Goal: Navigation & Orientation: Find specific page/section

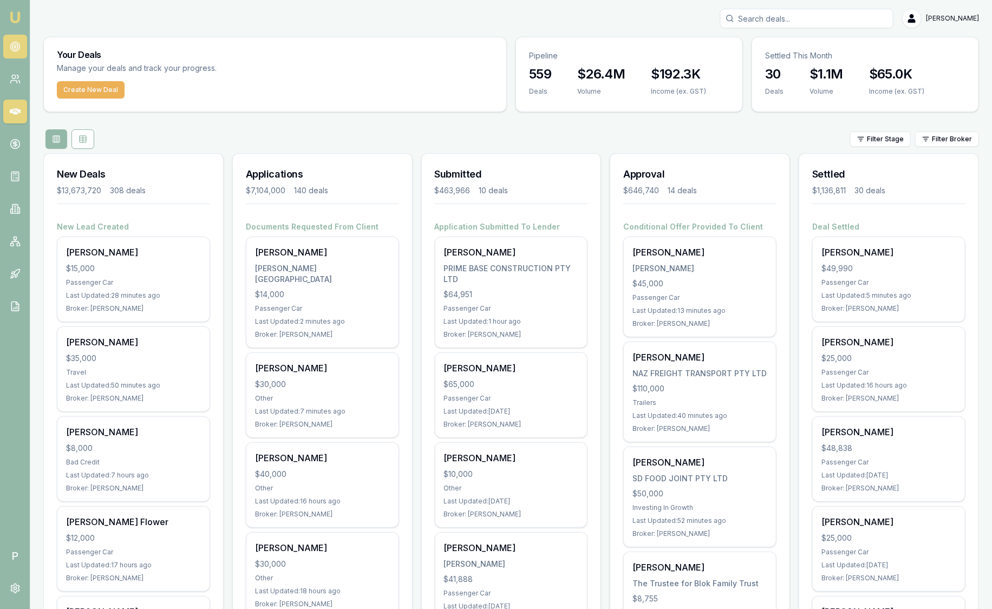
click at [23, 45] on link at bounding box center [15, 47] width 24 height 24
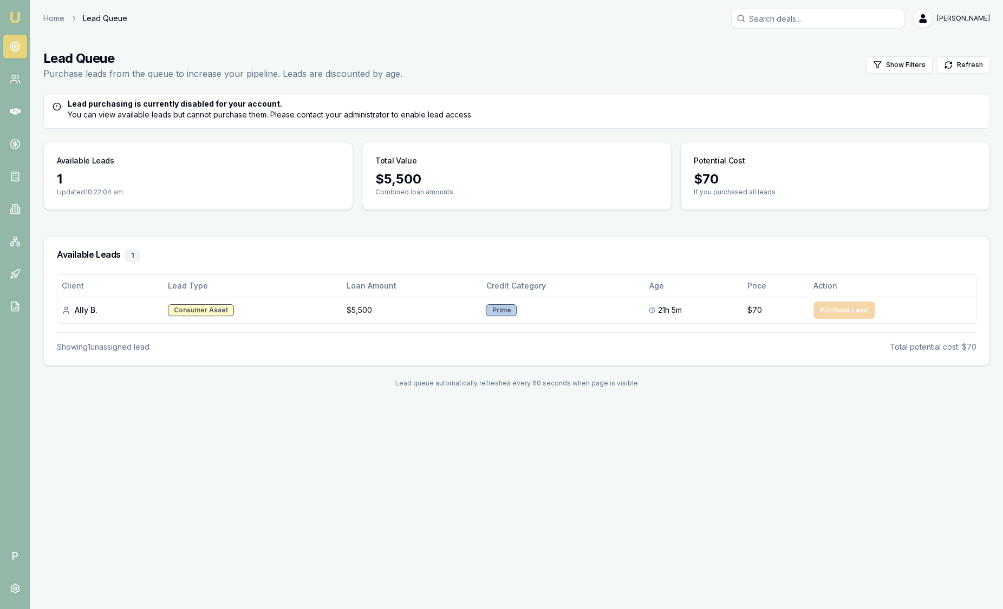
click at [19, 19] on img at bounding box center [15, 17] width 13 height 13
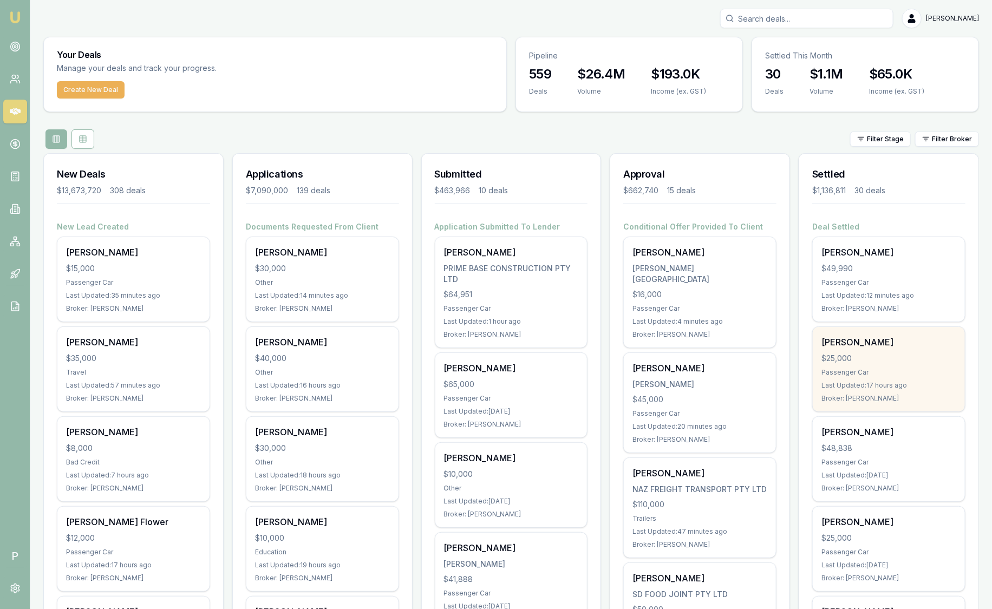
click at [890, 368] on div "Passenger Car" at bounding box center [889, 372] width 135 height 9
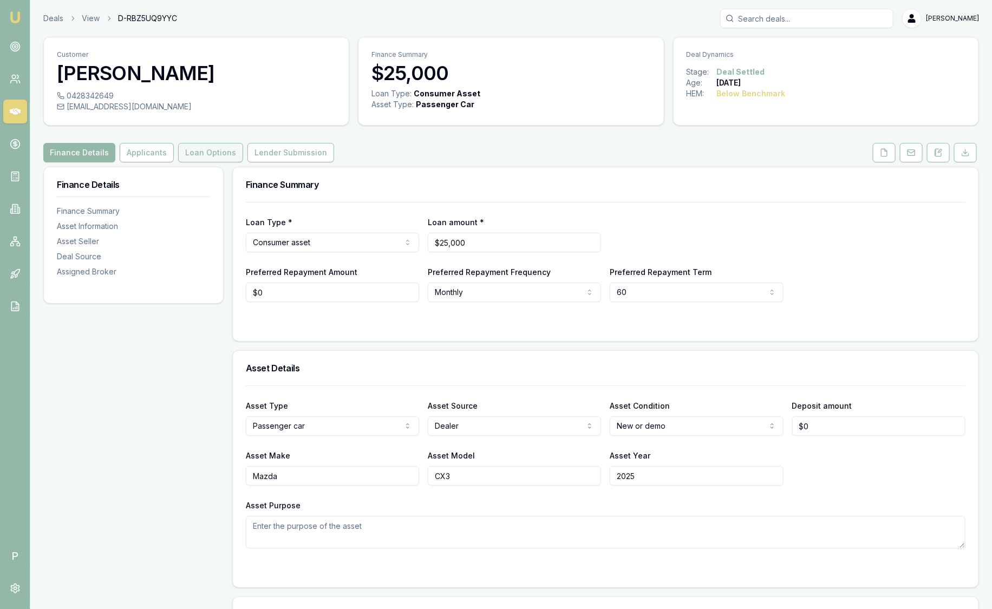
click at [217, 151] on button "Loan Options" at bounding box center [210, 152] width 65 height 19
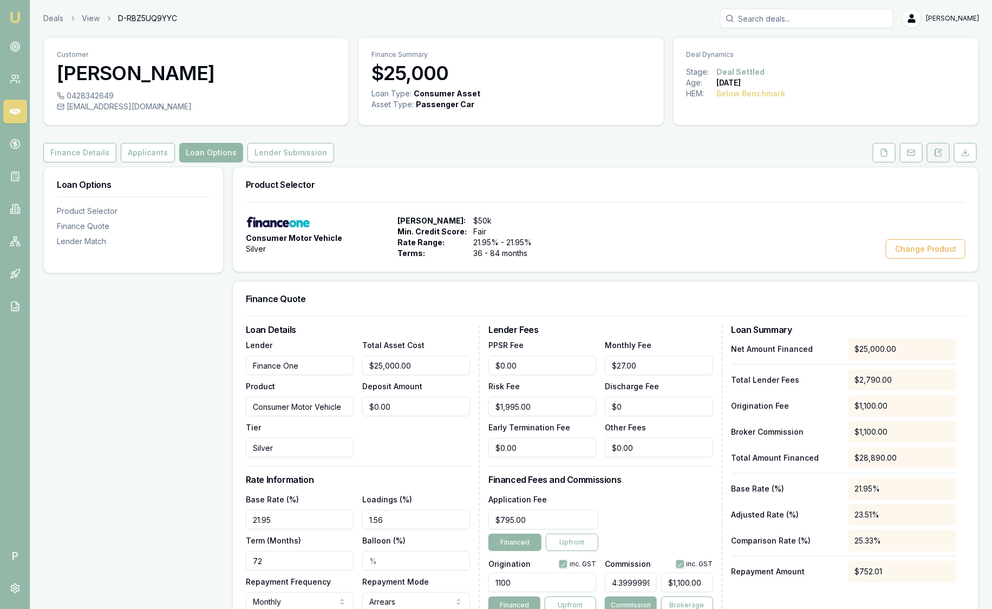
click at [941, 155] on icon at bounding box center [938, 152] width 9 height 9
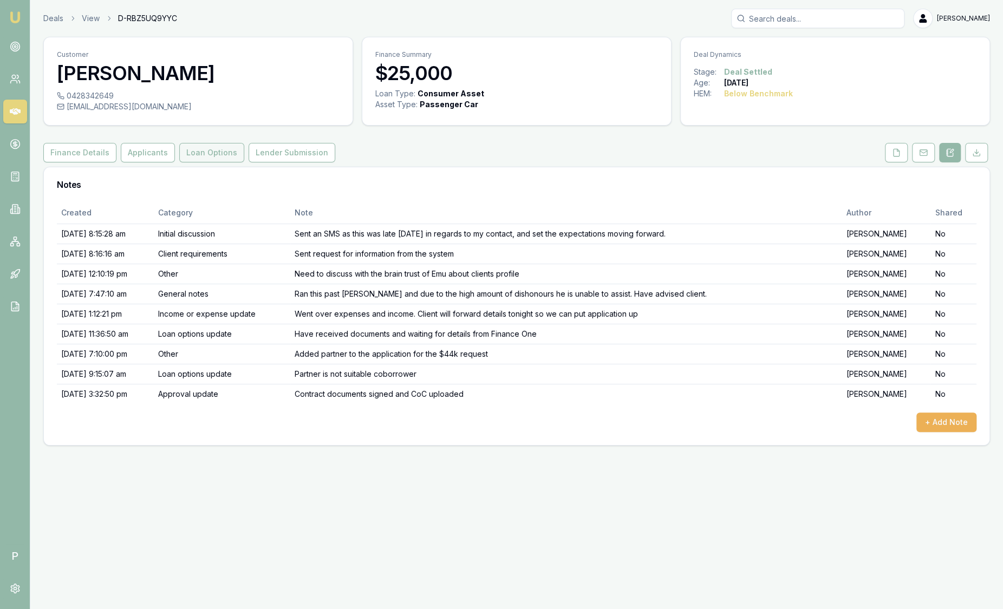
click at [189, 153] on button "Loan Options" at bounding box center [211, 152] width 65 height 19
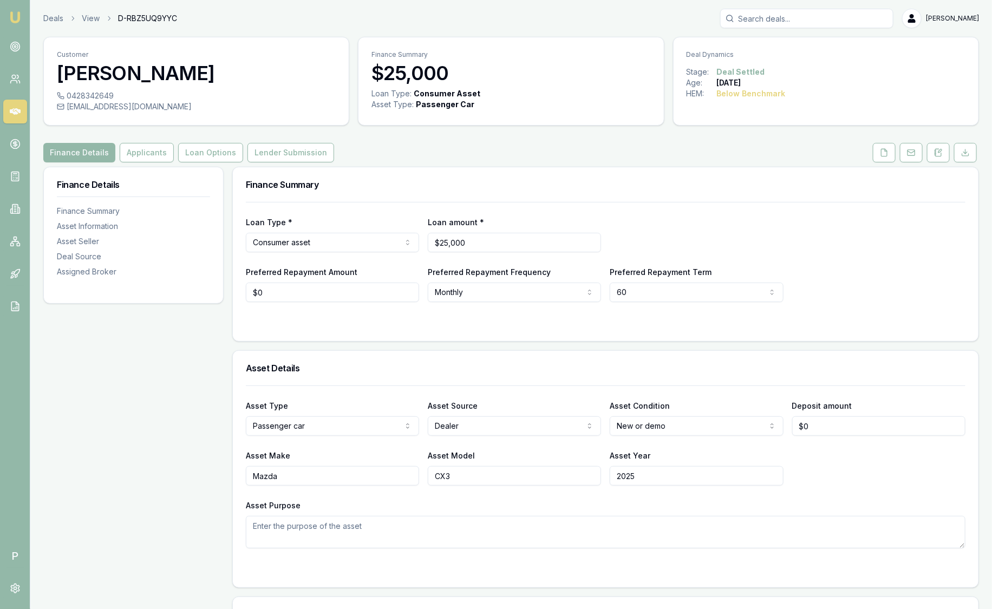
click at [19, 16] on img at bounding box center [15, 17] width 13 height 13
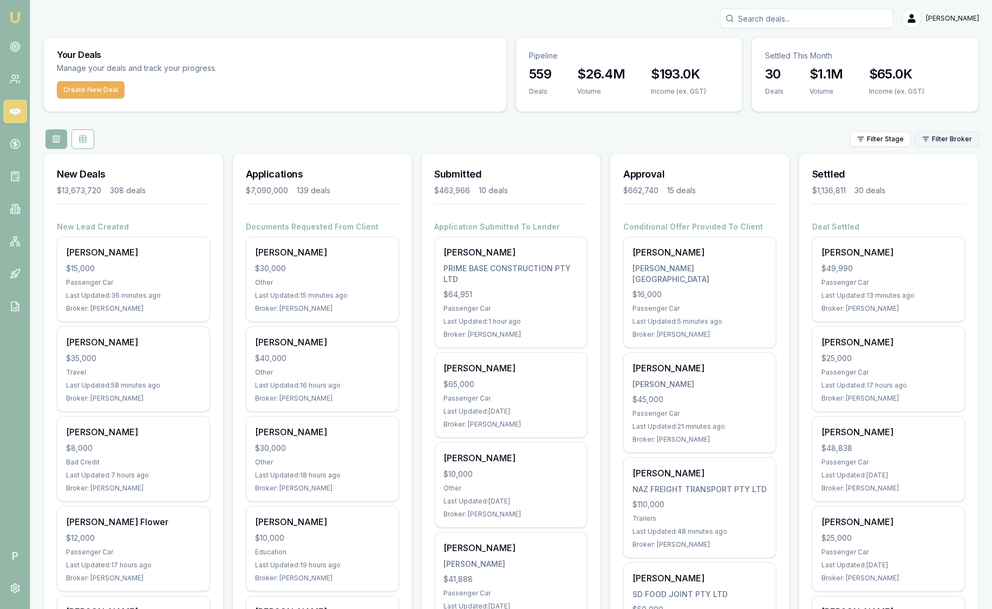
click at [942, 143] on html "Emu Broker P Sam Crouch Toggle Menu Your Deals Manage your deals and track your…" at bounding box center [496, 304] width 992 height 609
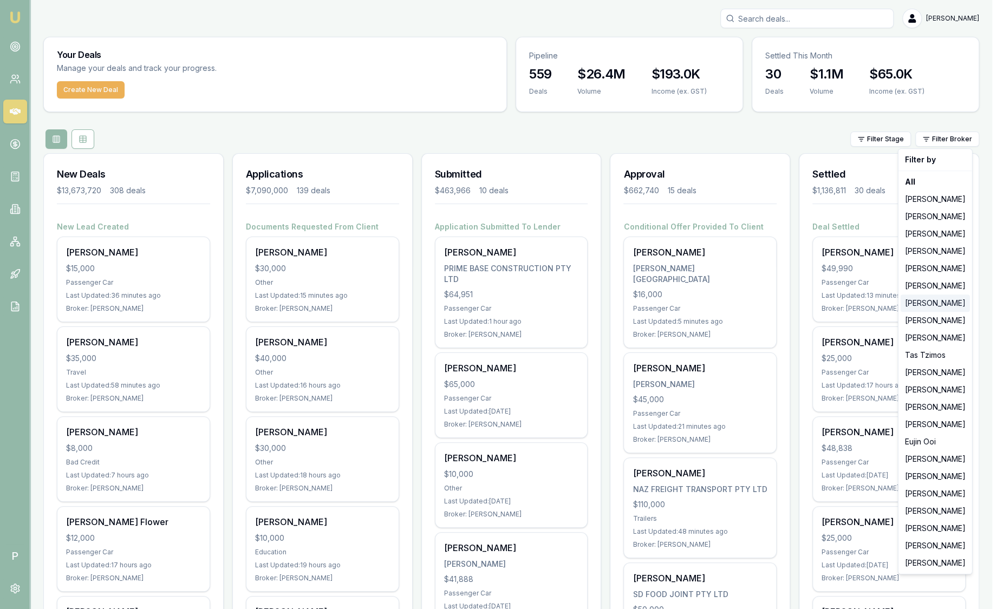
click at [938, 304] on div "[PERSON_NAME]" at bounding box center [935, 303] width 69 height 17
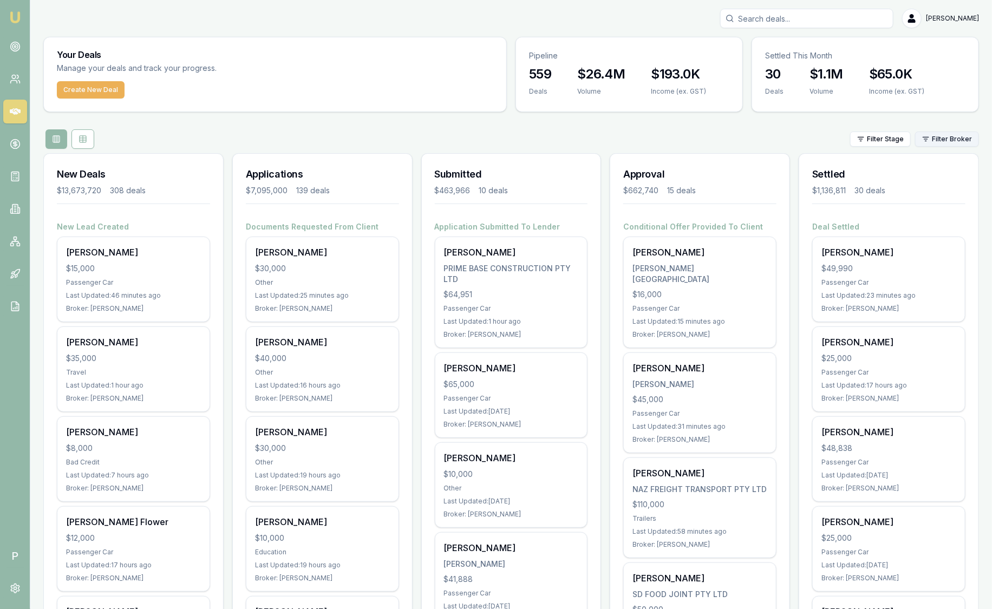
click at [954, 139] on html "Emu Broker P [PERSON_NAME] Toggle Menu Your Deals Manage your deals and track y…" at bounding box center [496, 304] width 992 height 609
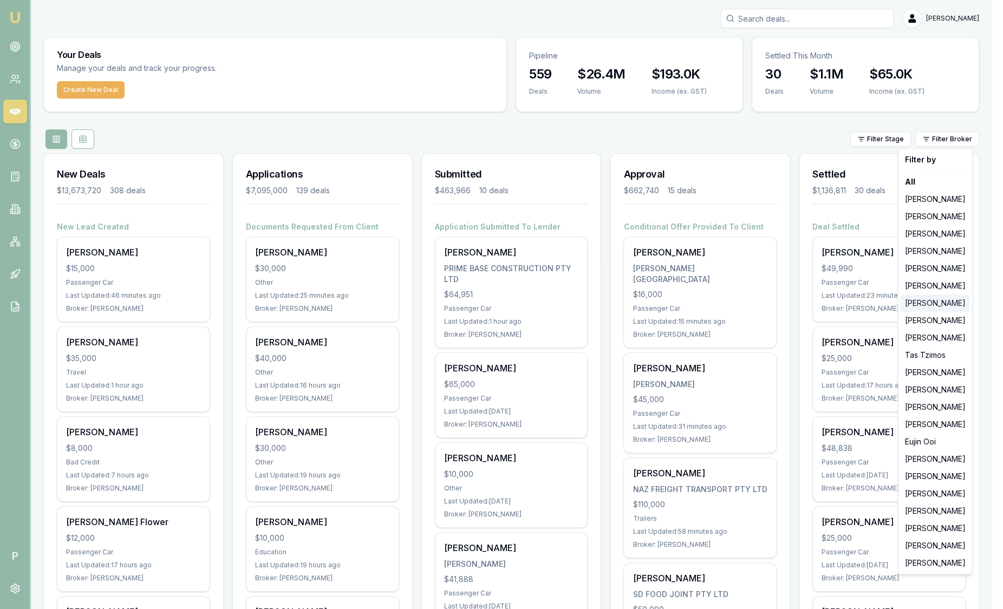
click at [942, 307] on div "[PERSON_NAME]" at bounding box center [935, 303] width 69 height 17
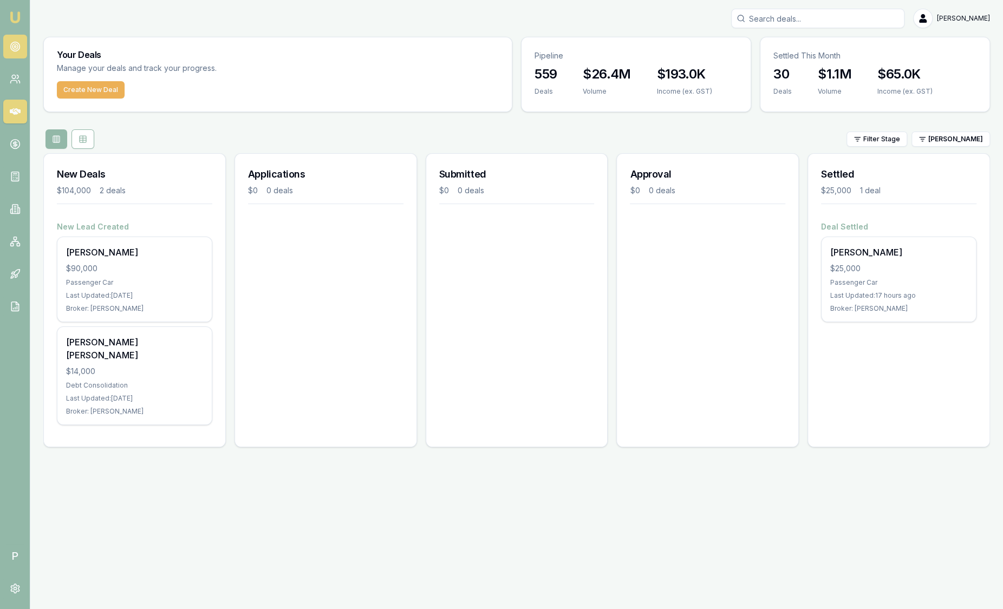
click at [21, 54] on link at bounding box center [15, 47] width 24 height 24
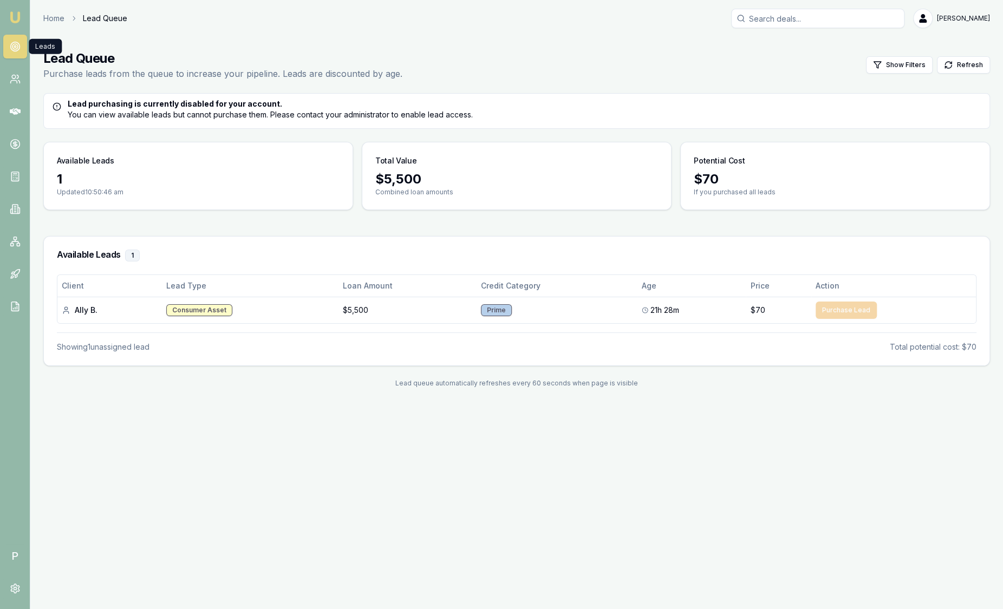
click at [14, 12] on img at bounding box center [15, 17] width 13 height 13
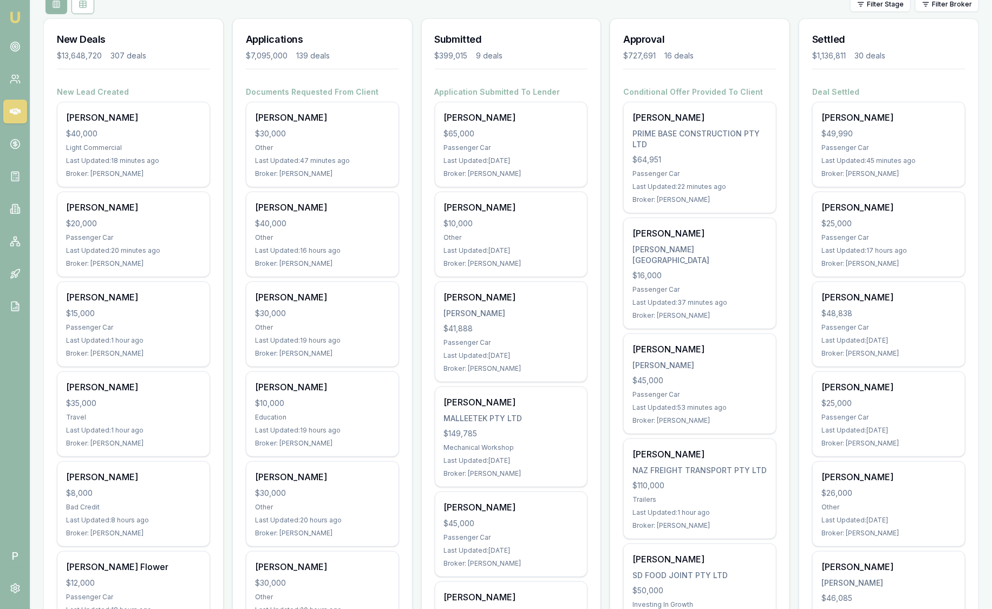
scroll to position [135, 0]
drag, startPoint x: 628, startPoint y: 55, endPoint x: 652, endPoint y: 55, distance: 23.8
click at [652, 55] on div "$727,691" at bounding box center [639, 55] width 32 height 11
drag, startPoint x: 652, startPoint y: 55, endPoint x: 793, endPoint y: 65, distance: 141.7
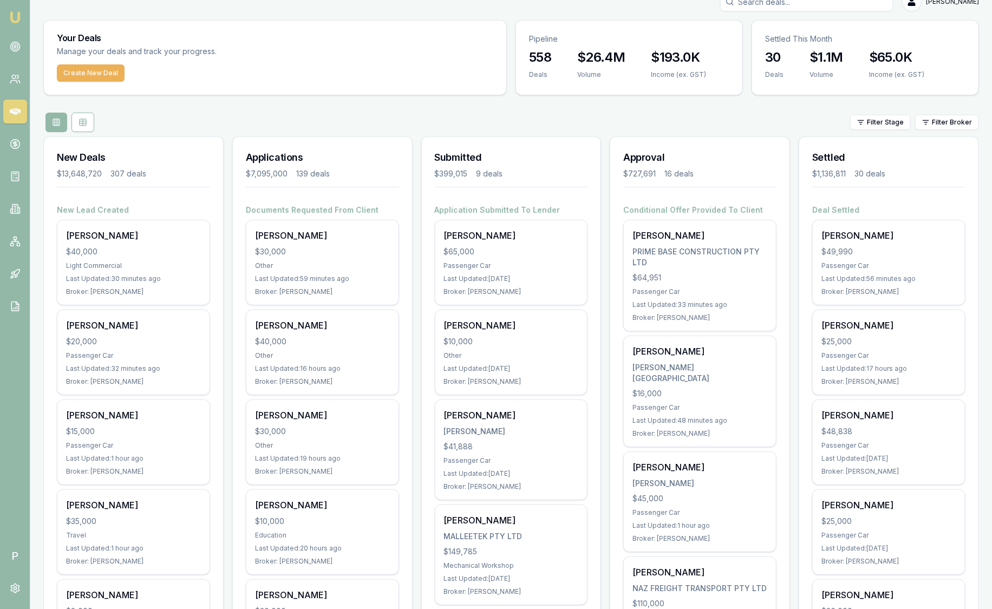
scroll to position [0, 0]
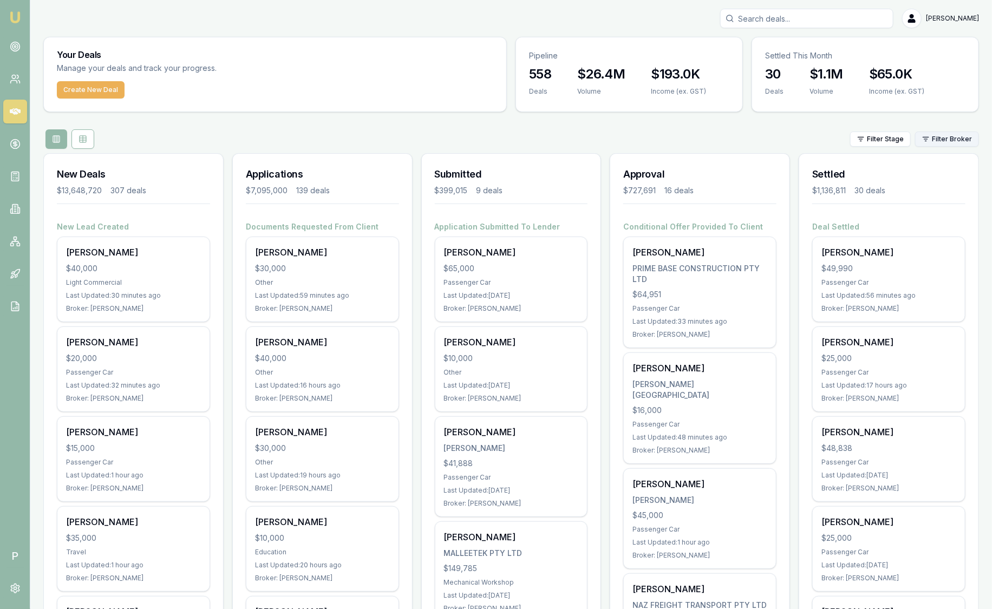
click at [958, 144] on html "Emu Broker P Sam Crouch Toggle Menu Your Deals Manage your deals and track your…" at bounding box center [496, 304] width 992 height 609
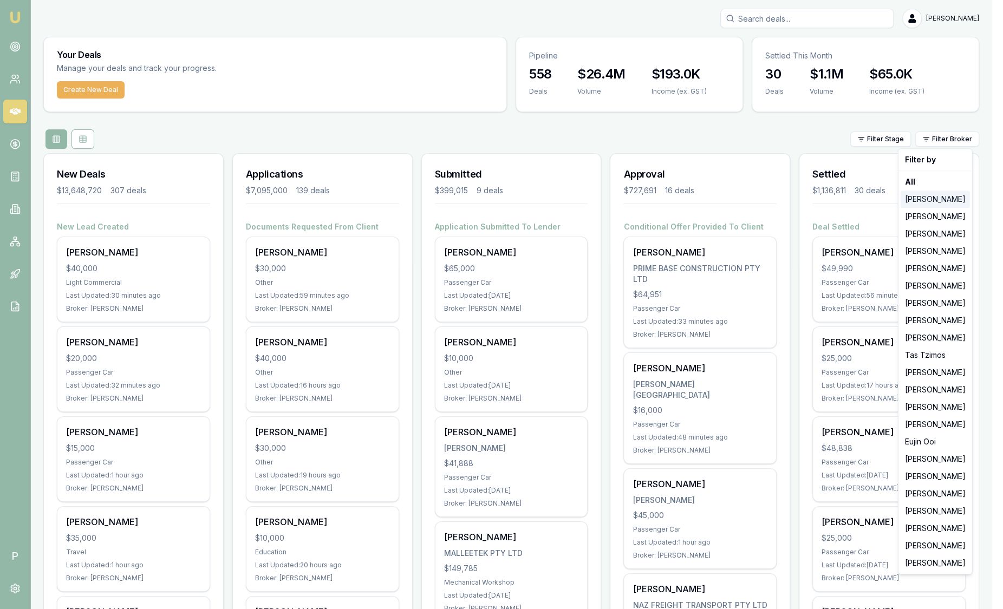
click at [960, 197] on div "[PERSON_NAME]" at bounding box center [935, 199] width 69 height 17
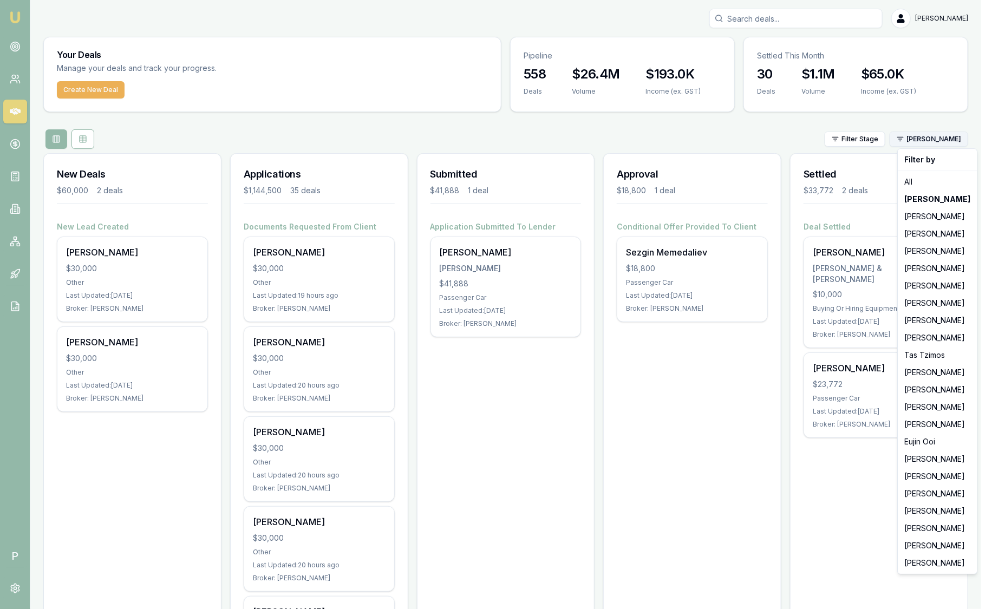
click at [955, 140] on html "Emu Broker P Sam Crouch Toggle Menu Your Deals Manage your deals and track your…" at bounding box center [496, 304] width 992 height 609
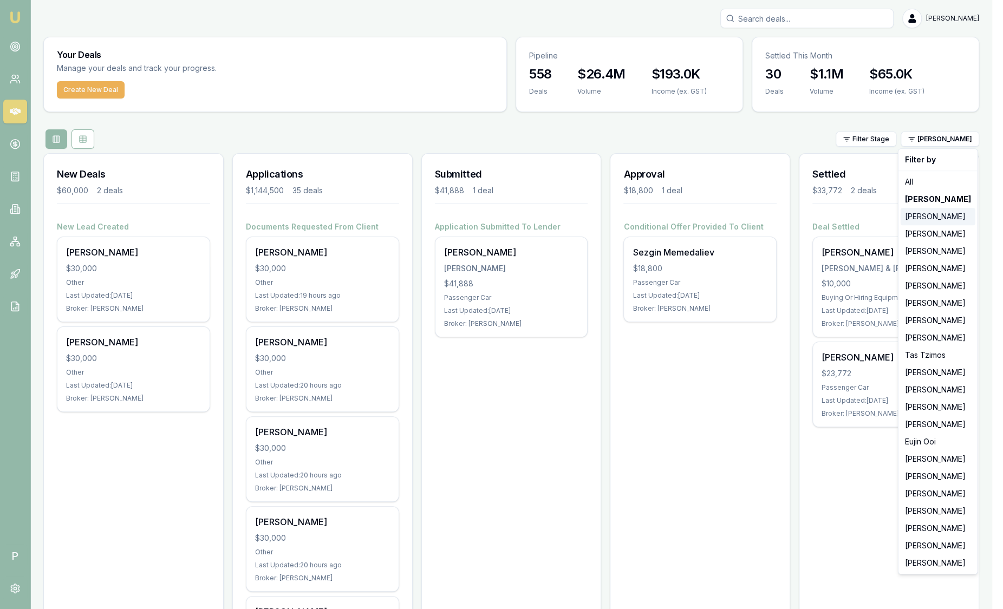
click at [959, 222] on div "[PERSON_NAME]" at bounding box center [938, 216] width 75 height 17
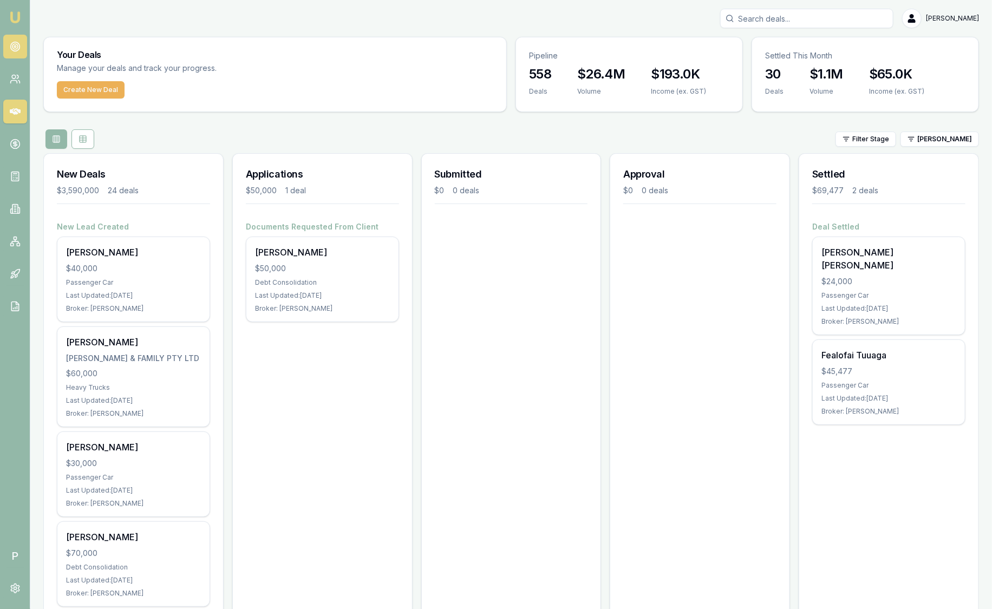
click at [19, 50] on icon at bounding box center [15, 46] width 11 height 11
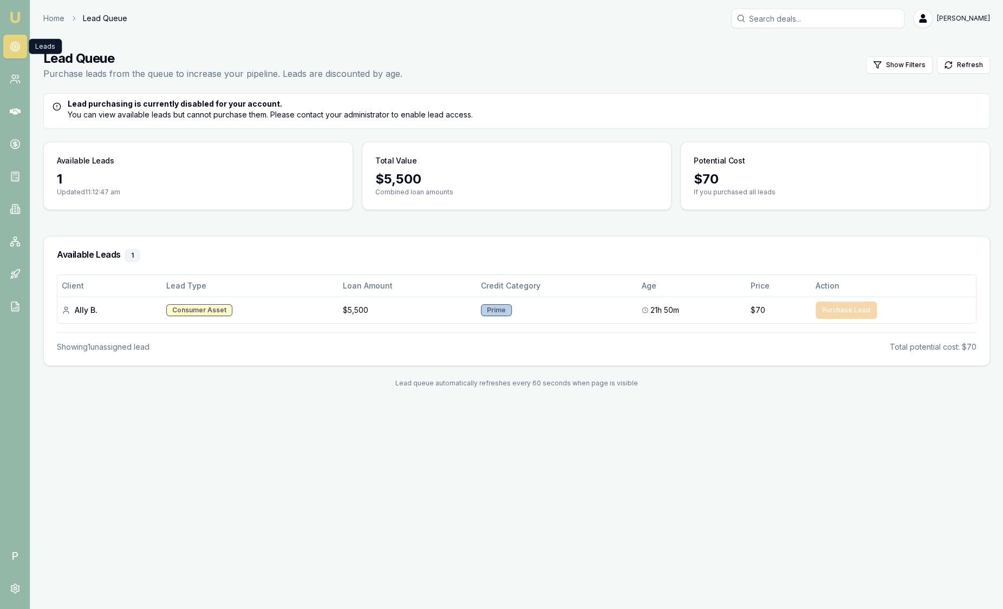
click at [15, 14] on img at bounding box center [15, 17] width 13 height 13
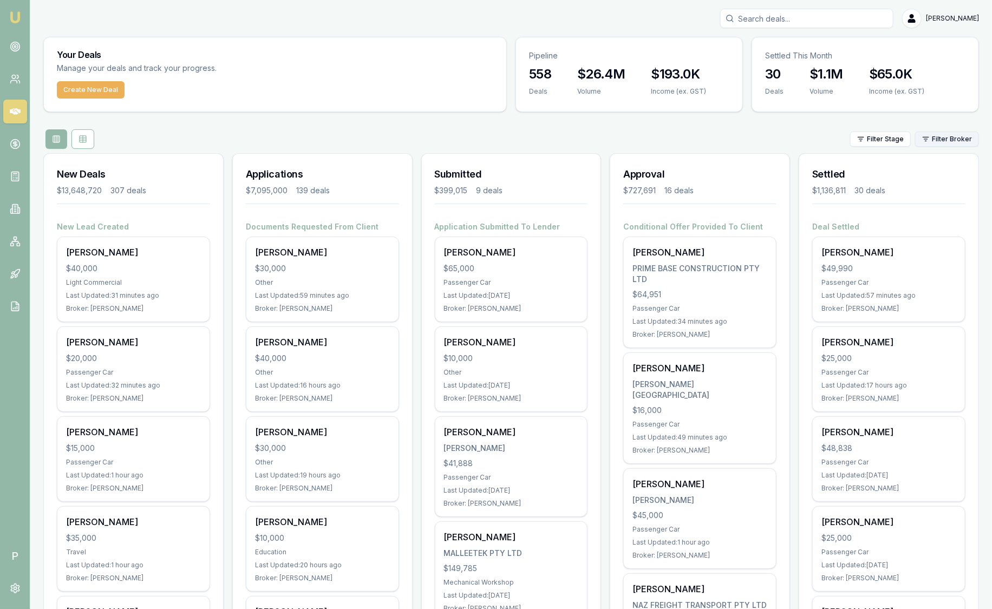
click at [939, 141] on html "Emu Broker P Sam Crouch Toggle Menu Your Deals Manage your deals and track your…" at bounding box center [496, 304] width 992 height 609
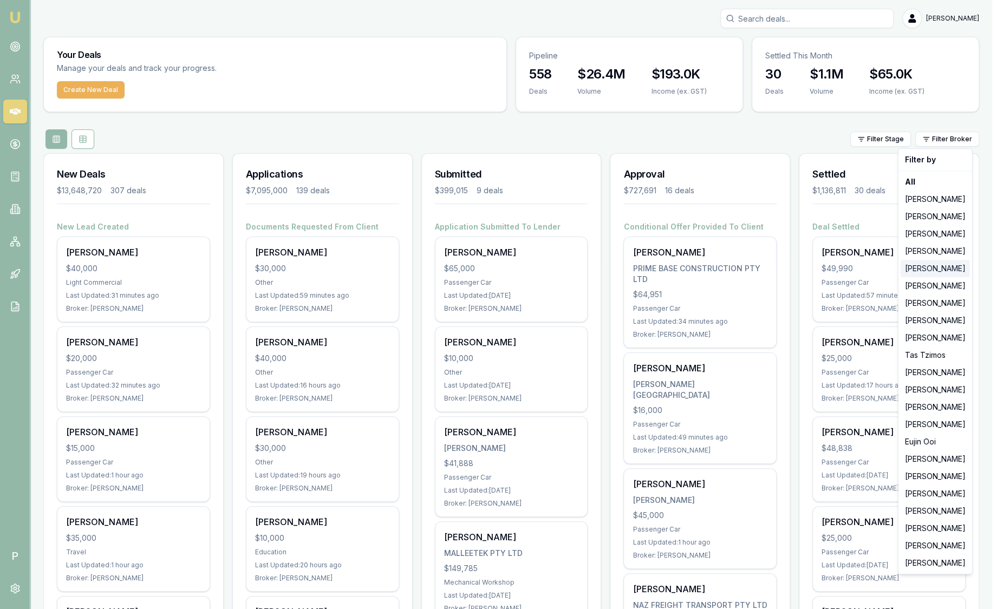
click at [936, 274] on div "[PERSON_NAME]" at bounding box center [935, 268] width 69 height 17
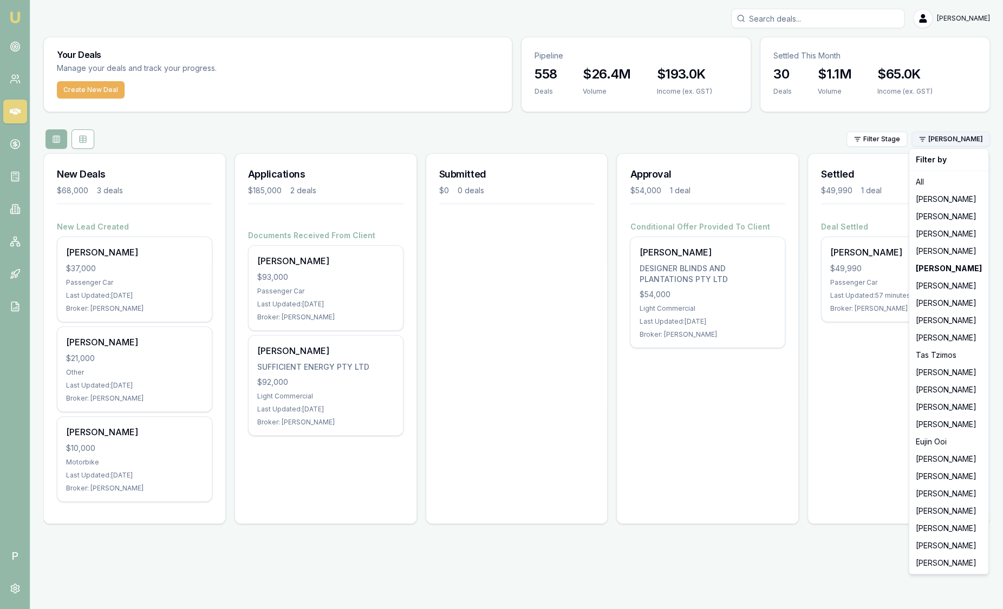
click at [967, 135] on html "Emu Broker P Sam Crouch Toggle Menu Your Deals Manage your deals and track your…" at bounding box center [501, 304] width 1003 height 609
click at [960, 322] on div "[PERSON_NAME]" at bounding box center [949, 320] width 75 height 17
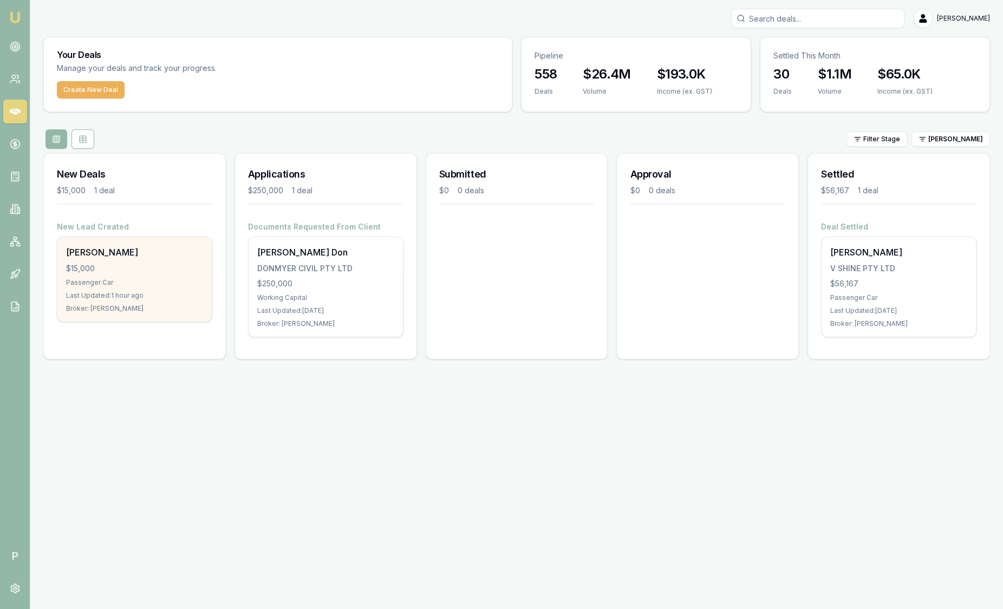
click at [130, 264] on div "$15,000" at bounding box center [134, 268] width 137 height 11
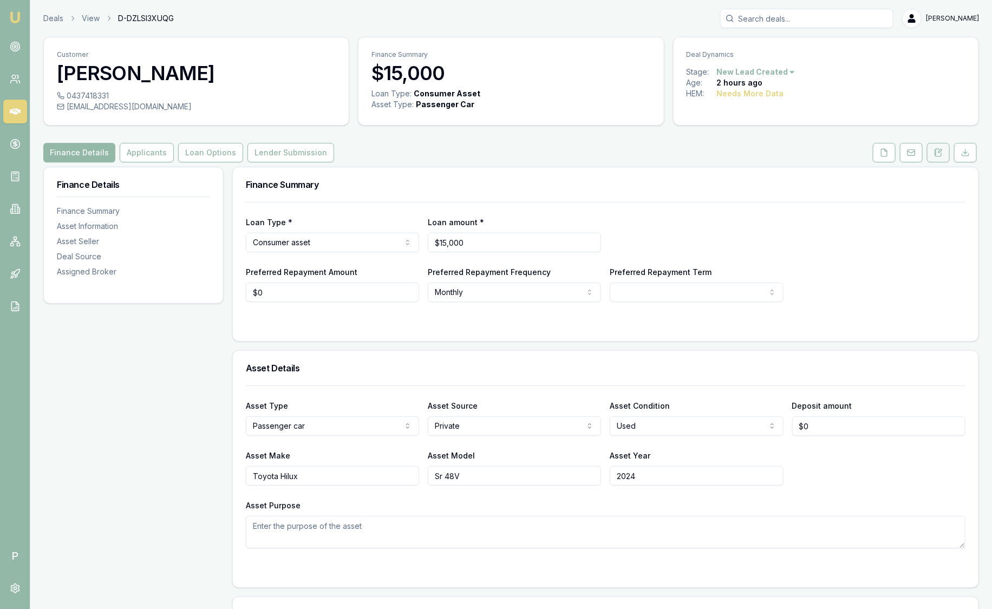
click at [940, 154] on icon at bounding box center [938, 152] width 9 height 9
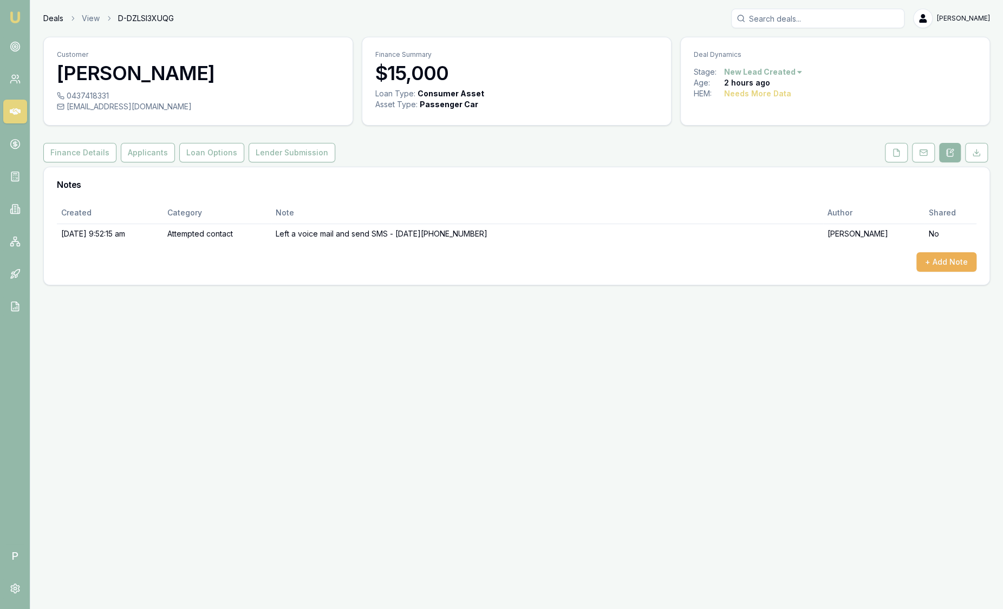
click at [60, 21] on link "Deals" at bounding box center [53, 18] width 20 height 11
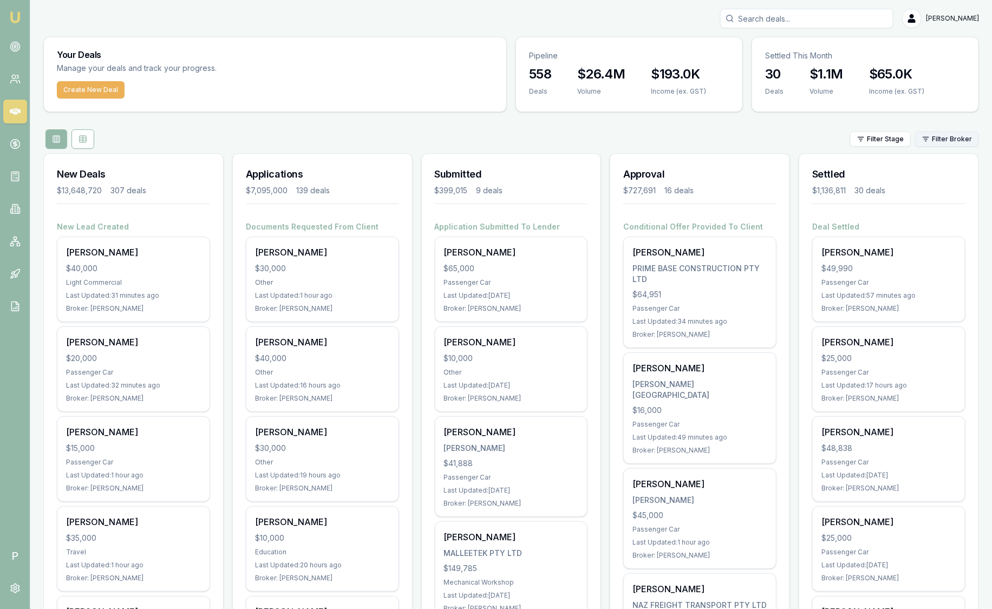
click at [940, 134] on html "Emu Broker P Sam Crouch Toggle Menu Your Deals Manage your deals and track your…" at bounding box center [496, 304] width 992 height 609
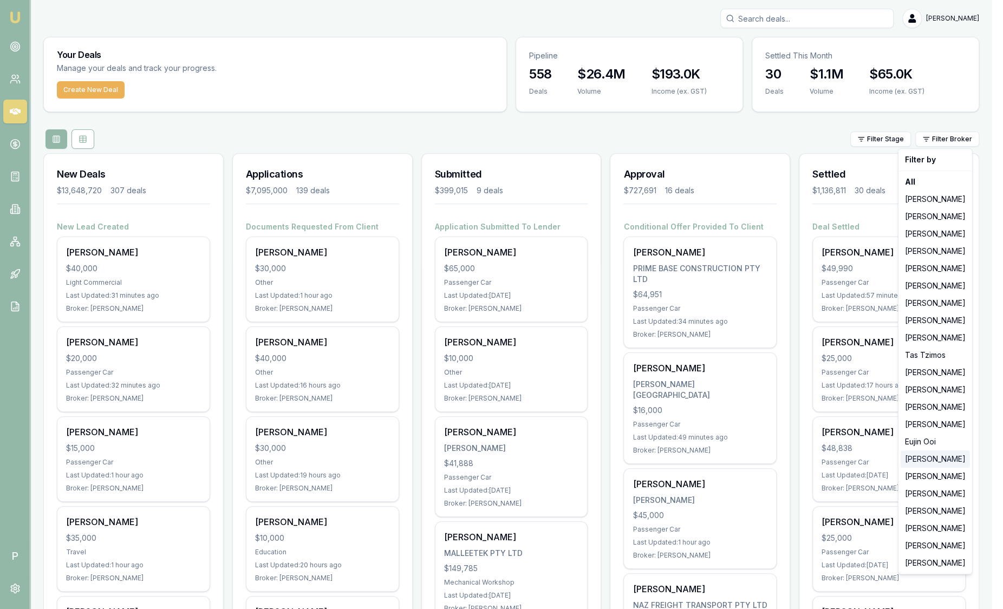
click at [946, 453] on div "[PERSON_NAME]" at bounding box center [935, 459] width 69 height 17
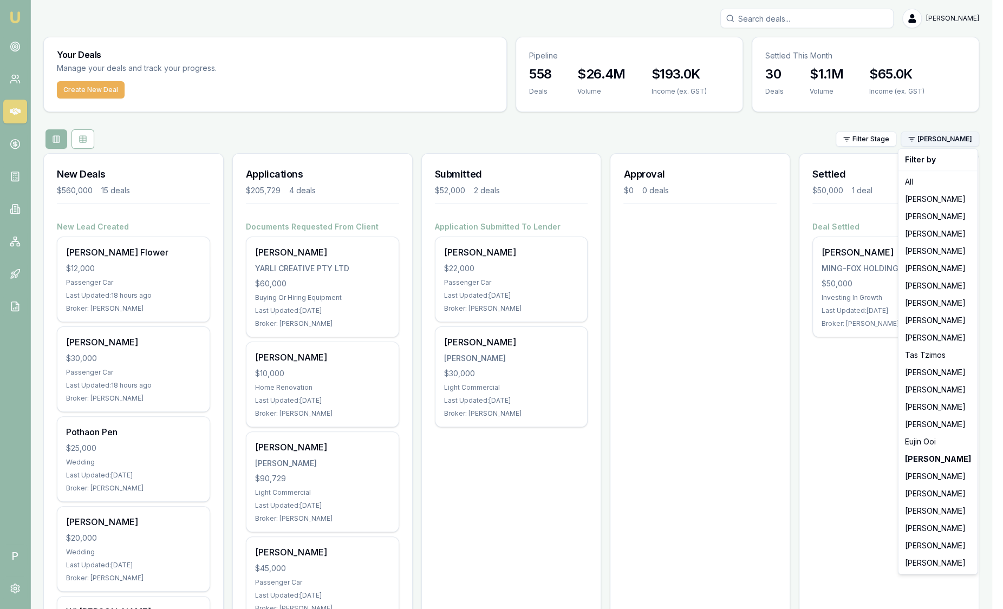
click at [965, 133] on html "Emu Broker P Sam Crouch Toggle Menu Your Deals Manage your deals and track your…" at bounding box center [501, 304] width 1003 height 609
click at [968, 476] on div "[PERSON_NAME]" at bounding box center [938, 476] width 75 height 17
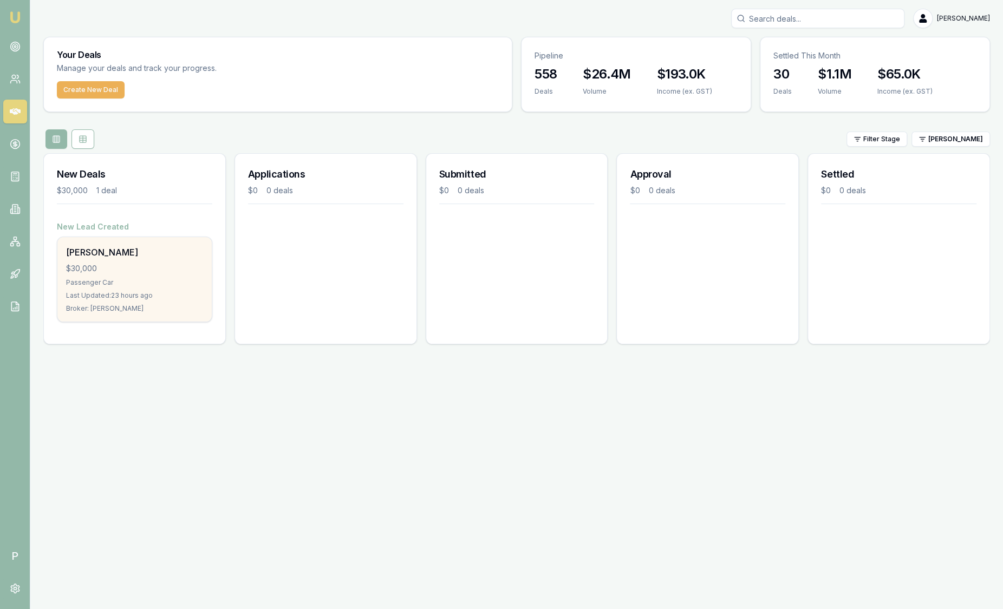
click at [186, 269] on div "$30,000" at bounding box center [134, 268] width 137 height 11
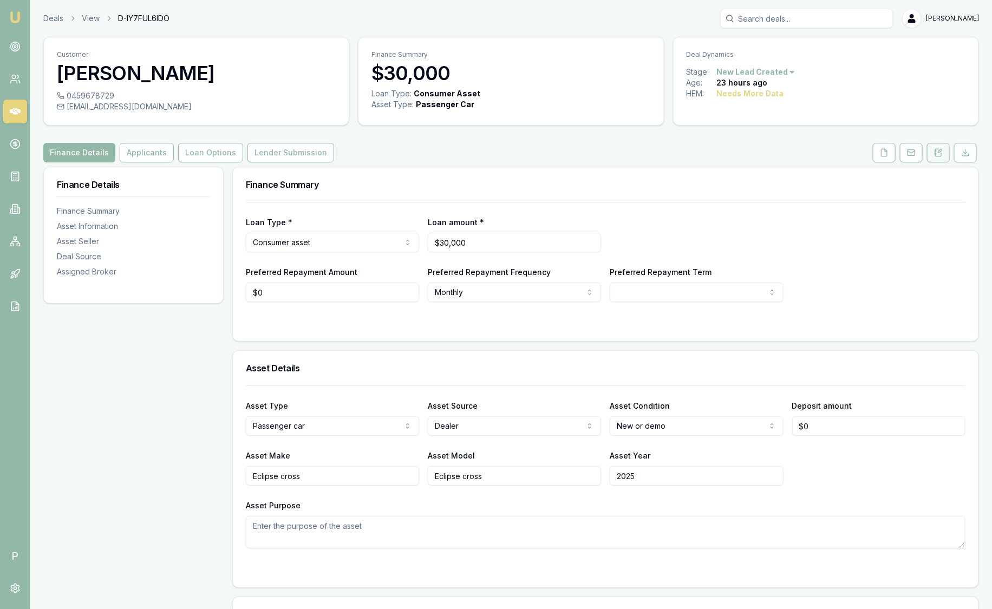
click at [935, 152] on icon at bounding box center [936, 152] width 2 height 0
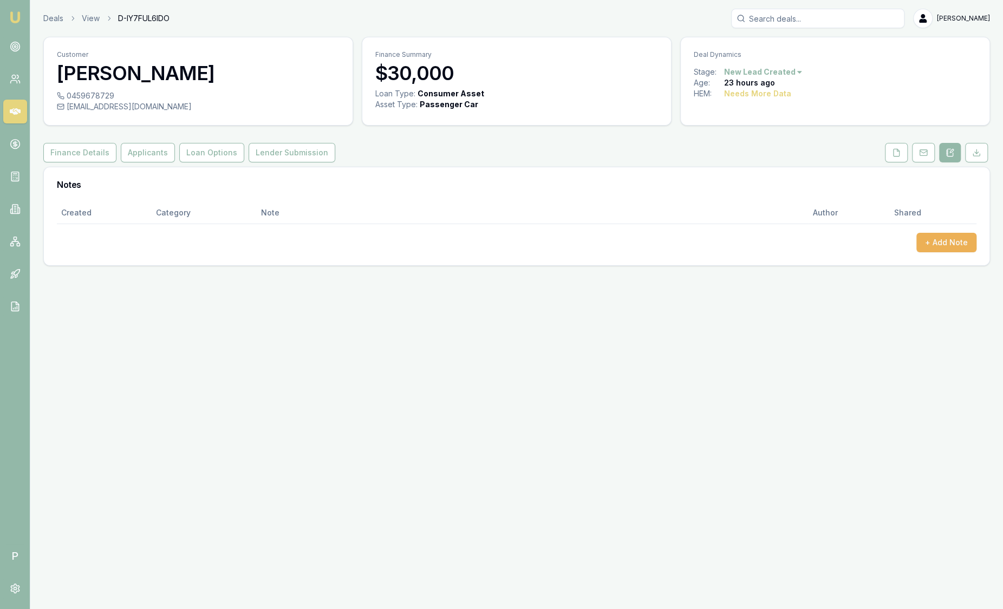
click at [17, 16] on img at bounding box center [15, 17] width 13 height 13
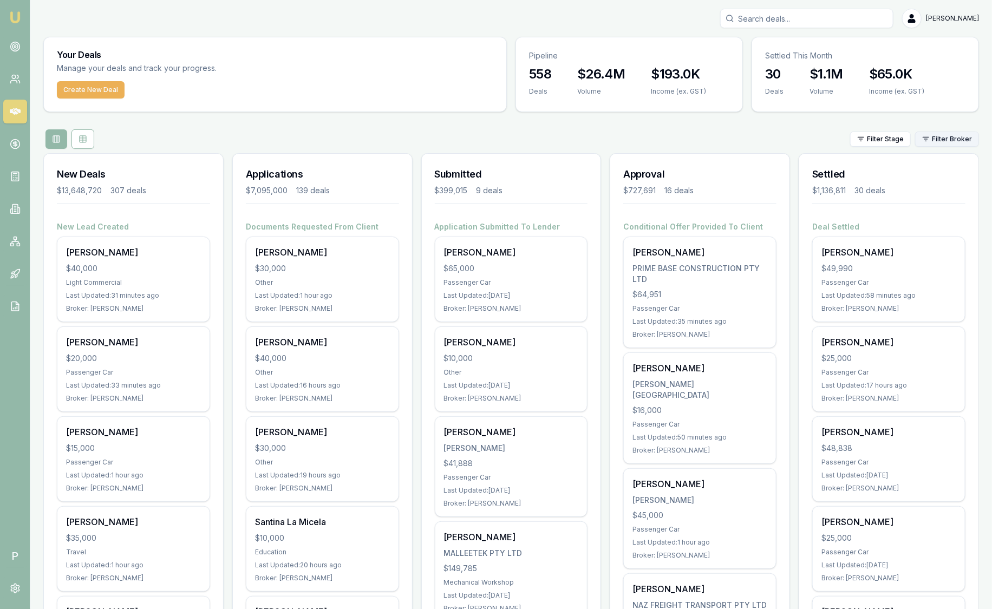
click at [947, 140] on html "Emu Broker P [PERSON_NAME] Toggle Menu Your Deals Manage your deals and track y…" at bounding box center [496, 304] width 992 height 609
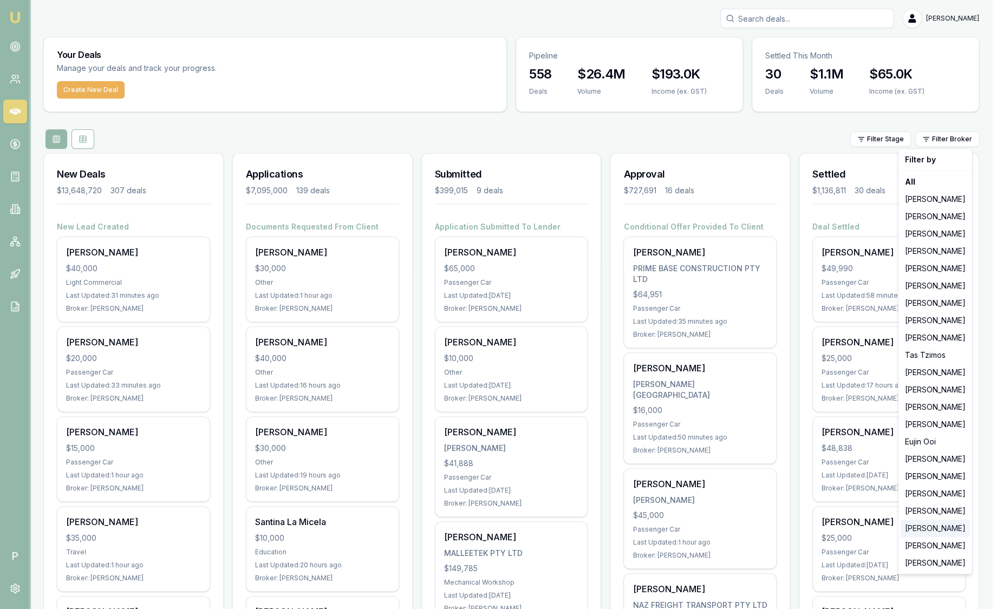
click at [950, 525] on div "[PERSON_NAME]" at bounding box center [935, 528] width 69 height 17
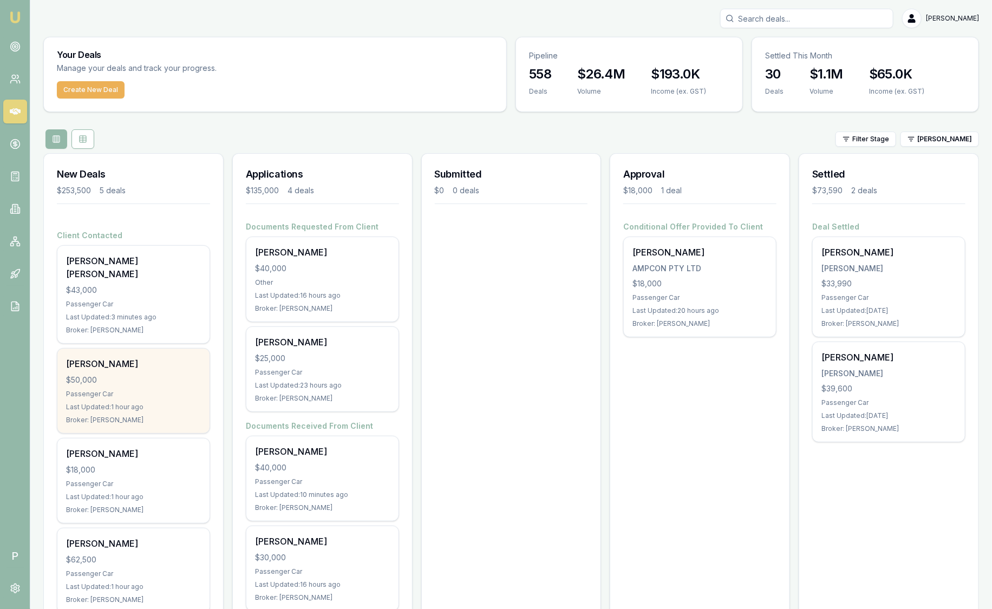
click at [173, 387] on div "[PERSON_NAME] $50,000 Passenger Car Last Updated: 1 hour ago Broker: [PERSON_NA…" at bounding box center [133, 391] width 152 height 84
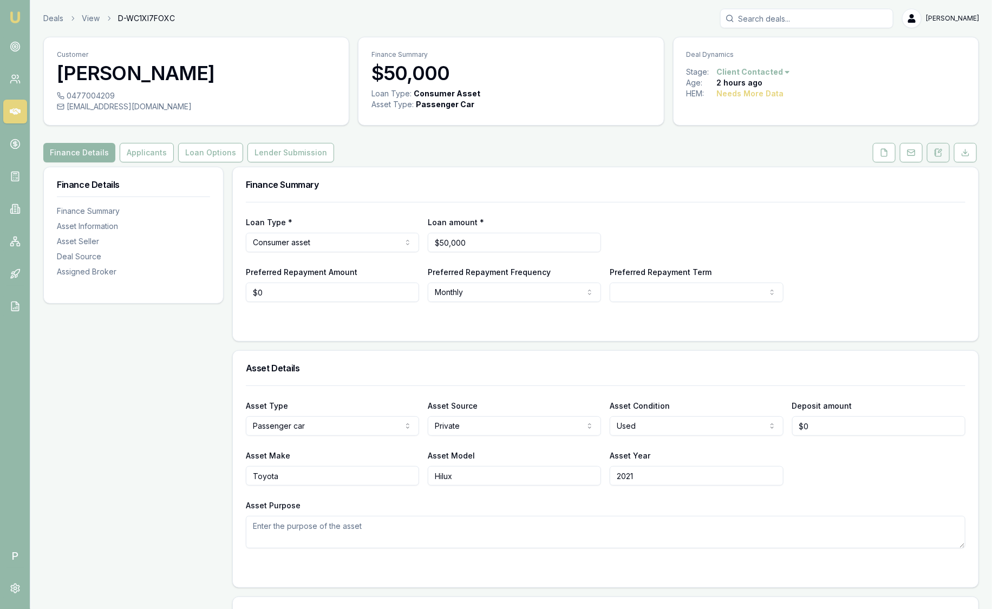
click at [941, 152] on icon at bounding box center [938, 152] width 9 height 9
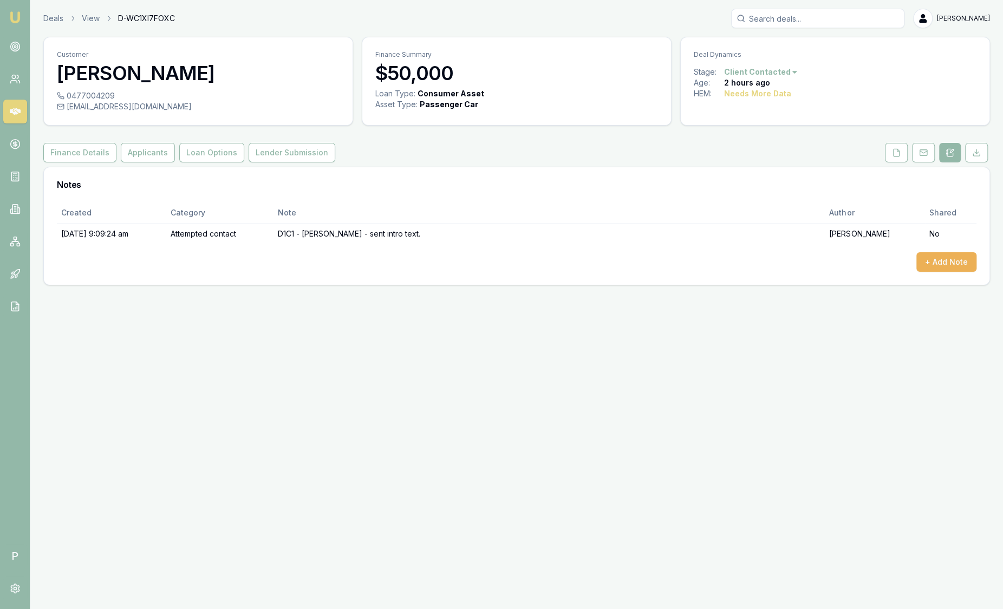
click at [941, 152] on button at bounding box center [950, 152] width 22 height 19
click at [17, 14] on img at bounding box center [15, 17] width 13 height 13
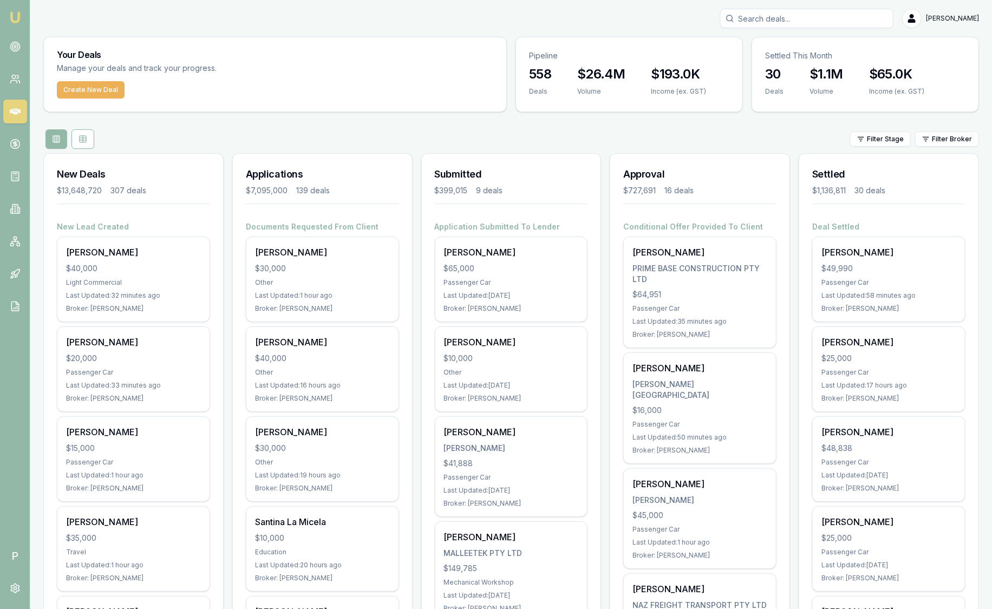
click at [936, 139] on html "Emu Broker P Sam Crouch Toggle Menu Your Deals Manage your deals and track your…" at bounding box center [496, 304] width 992 height 609
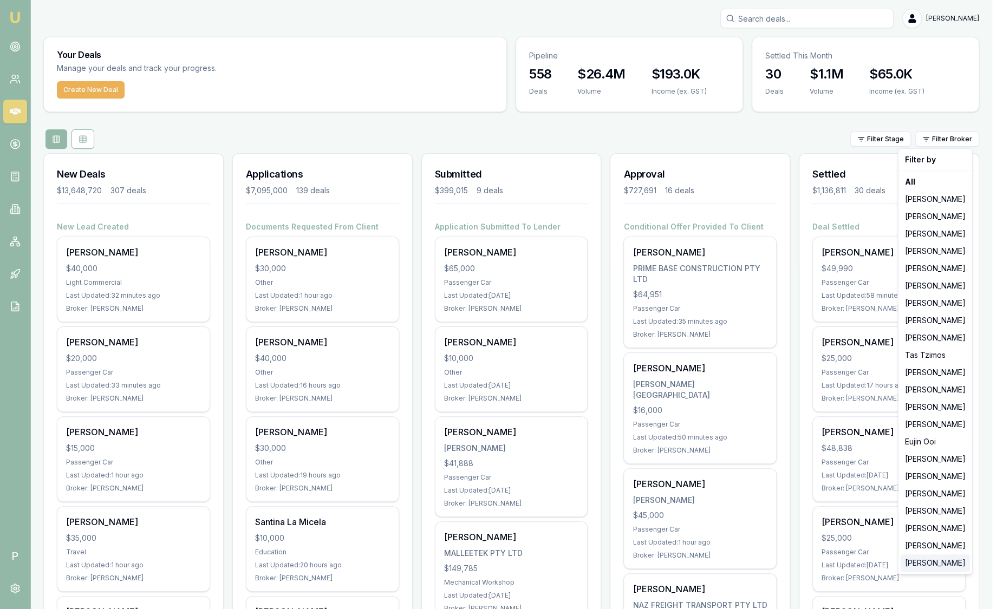
click at [945, 560] on div "[PERSON_NAME]" at bounding box center [935, 563] width 69 height 17
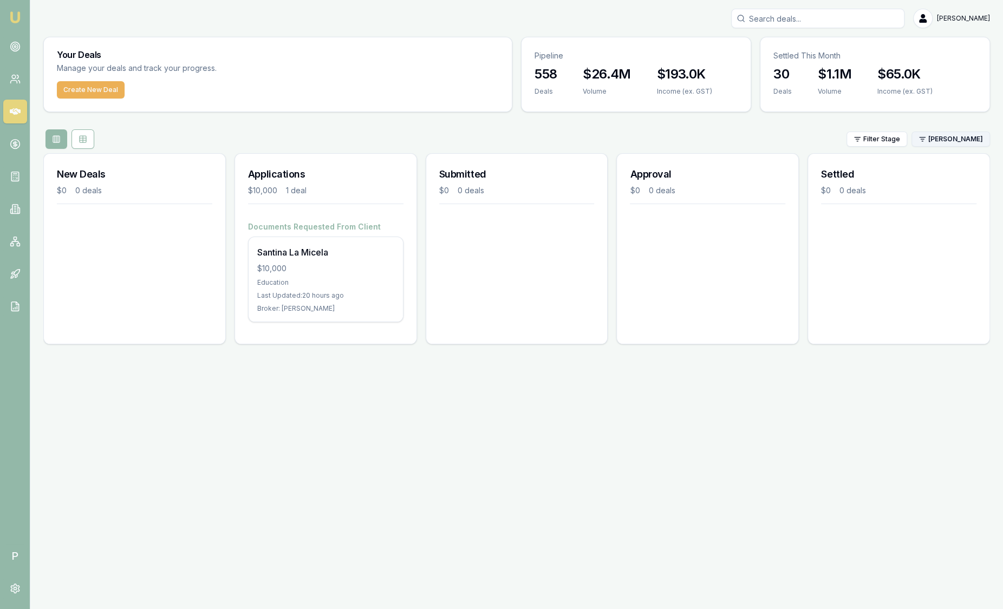
click at [949, 134] on html "Emu Broker P Sam Crouch Toggle Menu Your Deals Manage your deals and track your…" at bounding box center [501, 304] width 1003 height 609
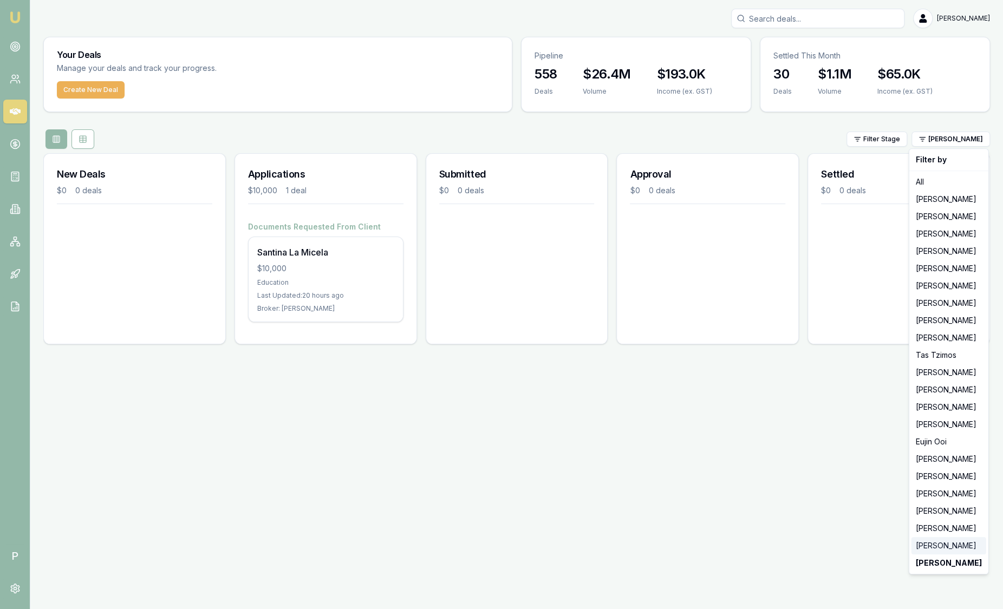
click at [944, 544] on div "[PERSON_NAME]" at bounding box center [949, 545] width 75 height 17
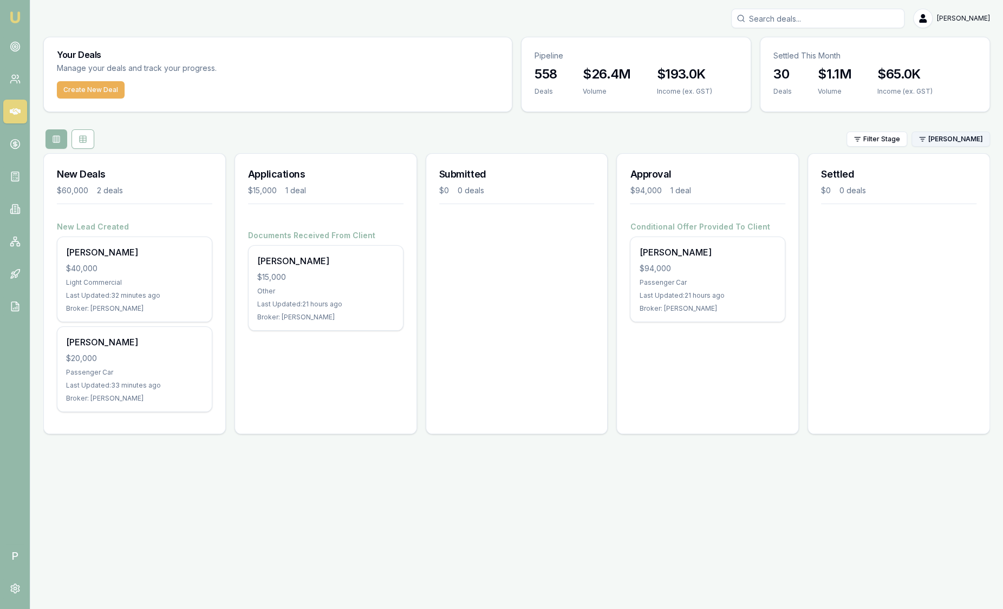
click at [974, 139] on html "Emu Broker P Sam Crouch Toggle Menu Your Deals Manage your deals and track your…" at bounding box center [501, 304] width 1003 height 609
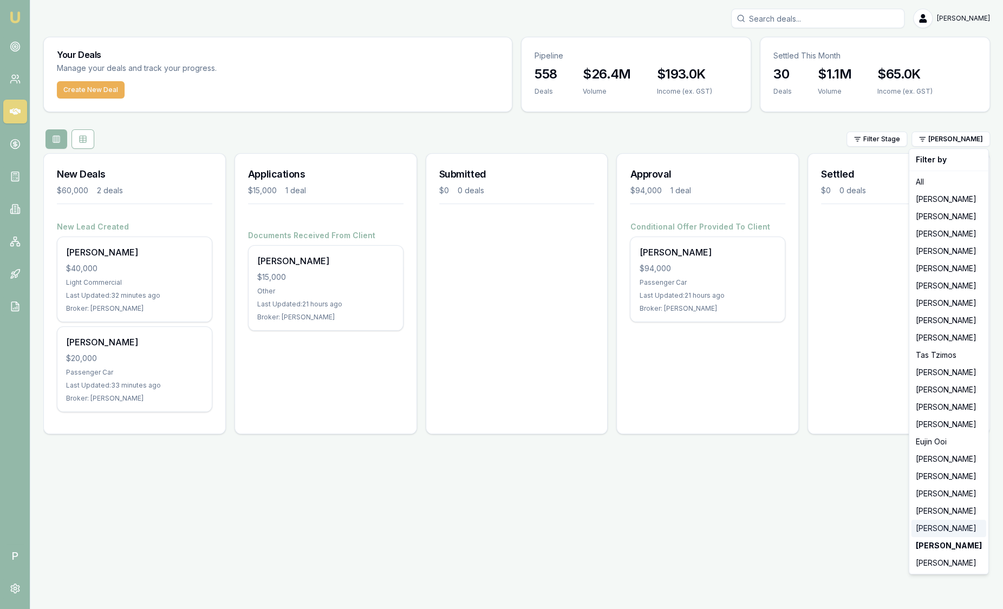
click at [933, 531] on div "[PERSON_NAME]" at bounding box center [949, 528] width 75 height 17
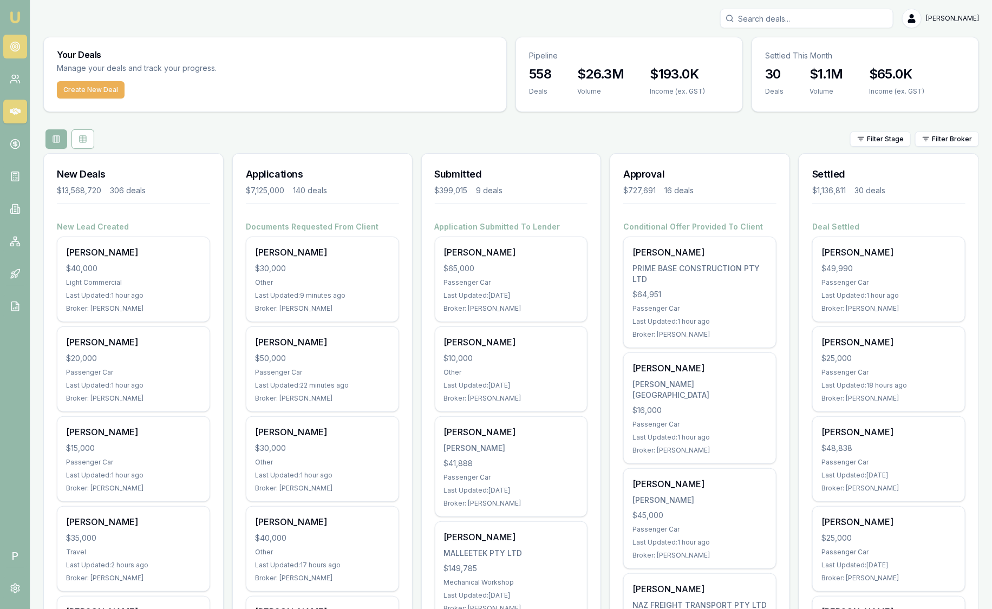
click at [23, 49] on link at bounding box center [15, 47] width 24 height 24
click at [950, 130] on div "Filter Stage Filter Broker" at bounding box center [511, 138] width 936 height 19
click at [947, 138] on html "Emu Broker P [PERSON_NAME] Toggle Menu Your Deals Manage your deals and track y…" at bounding box center [496, 304] width 992 height 609
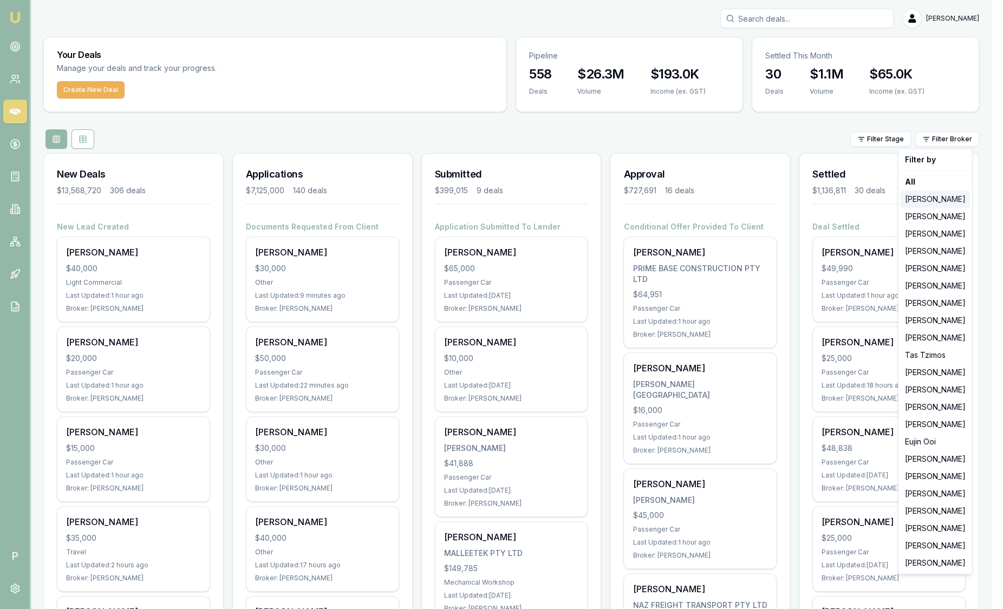
click at [946, 194] on div "[PERSON_NAME]" at bounding box center [935, 199] width 69 height 17
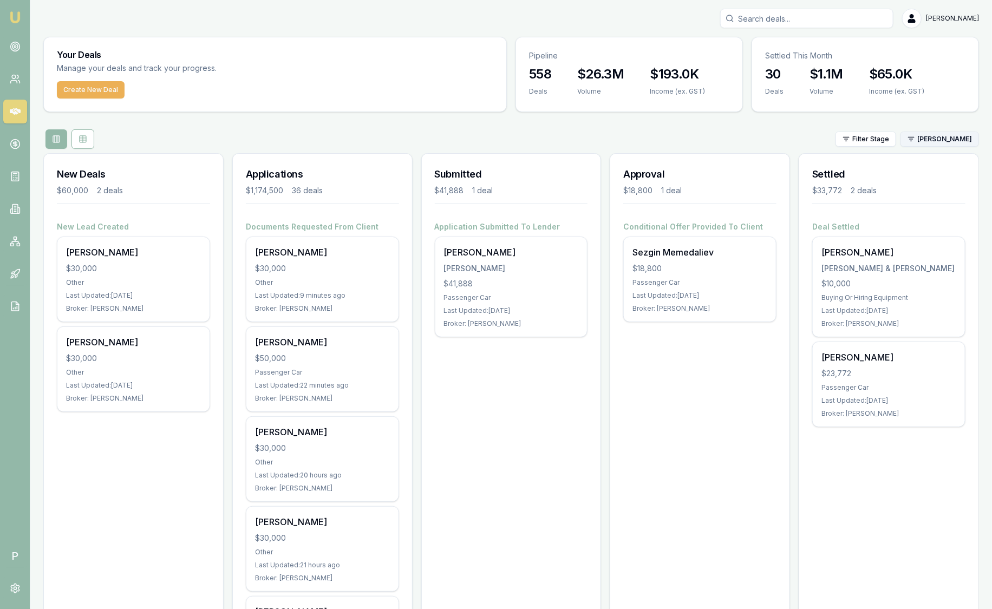
click at [949, 141] on html "Emu Broker P [PERSON_NAME] Toggle Menu Your Deals Manage your deals and track y…" at bounding box center [496, 304] width 992 height 609
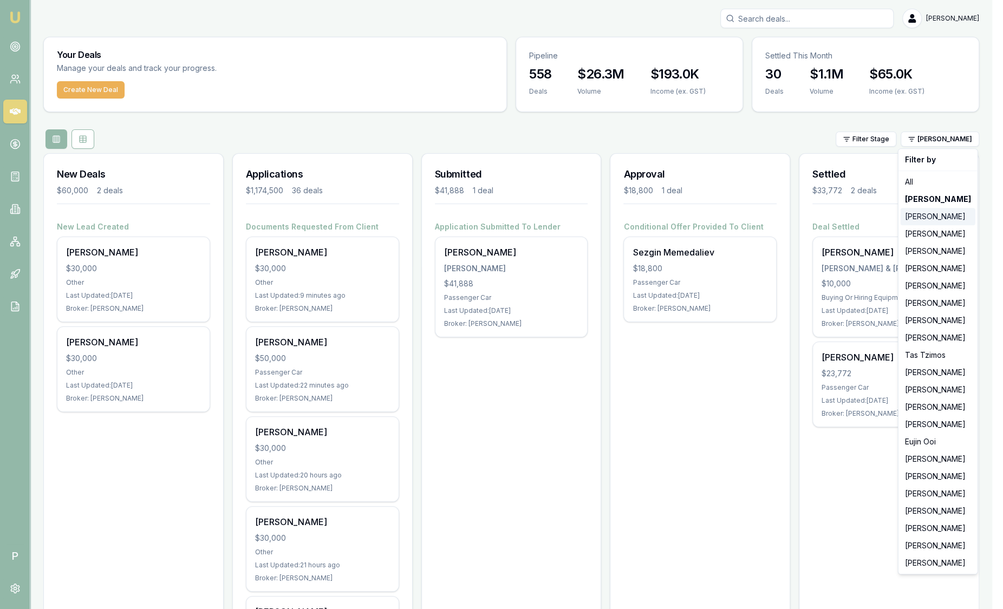
click at [932, 219] on div "[PERSON_NAME]" at bounding box center [938, 216] width 75 height 17
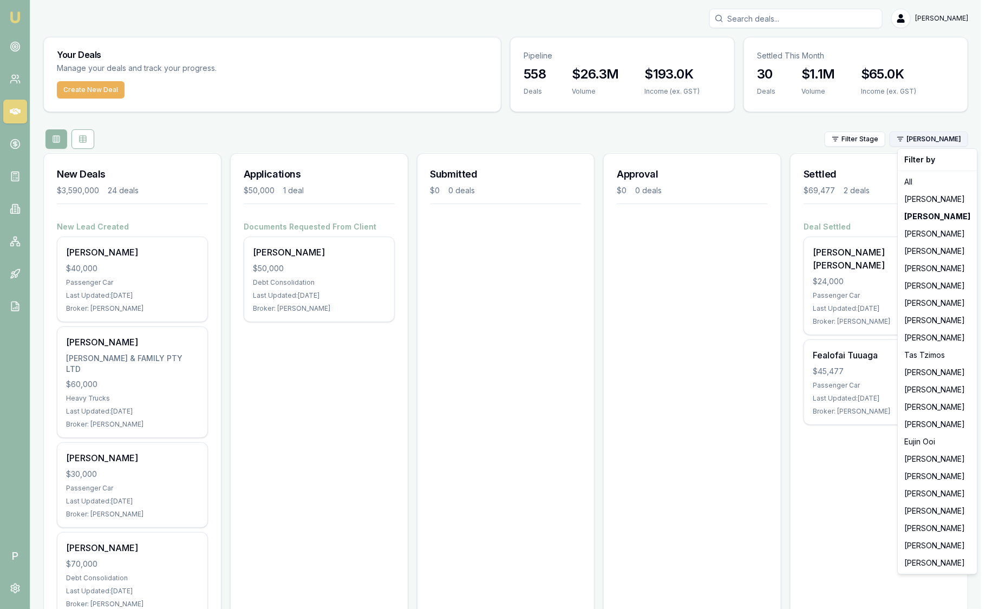
click at [932, 144] on html "Emu Broker P [PERSON_NAME] Toggle Menu Your Deals Manage your deals and track y…" at bounding box center [496, 304] width 992 height 609
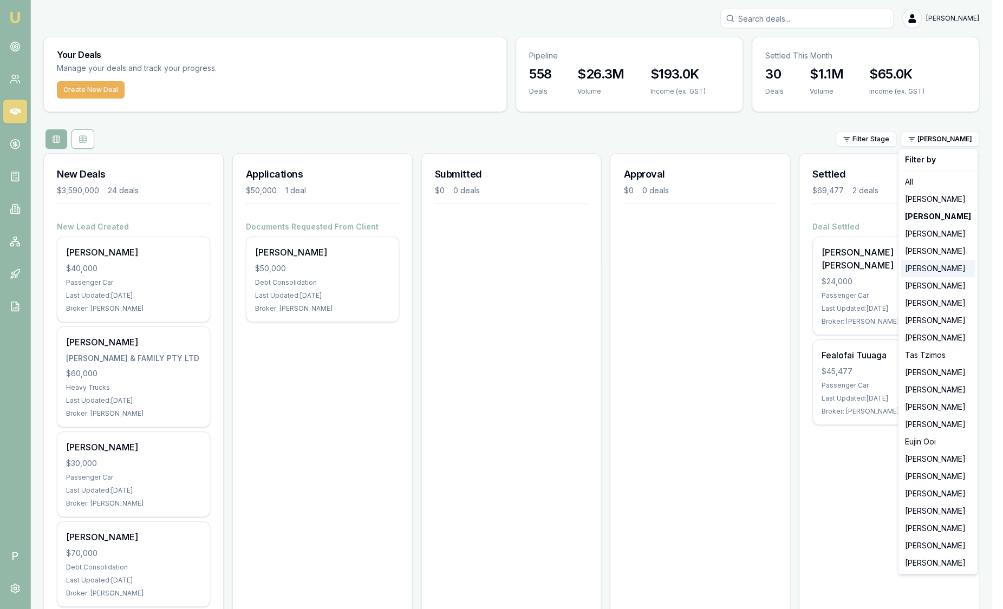
click at [922, 270] on div "[PERSON_NAME]" at bounding box center [938, 268] width 75 height 17
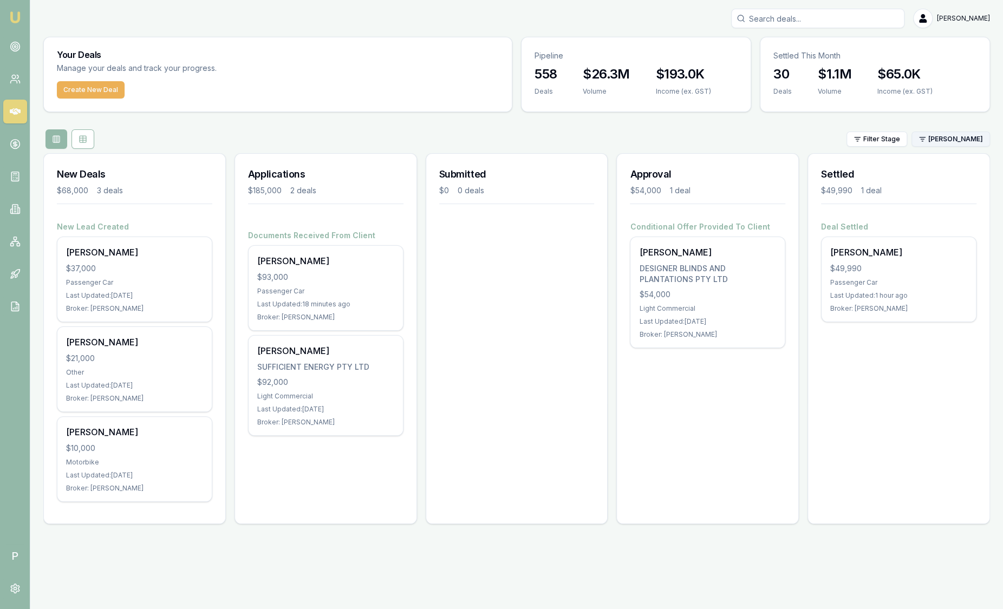
click at [945, 134] on html "Emu Broker P Sam Crouch Toggle Menu Your Deals Manage your deals and track your…" at bounding box center [501, 304] width 1003 height 609
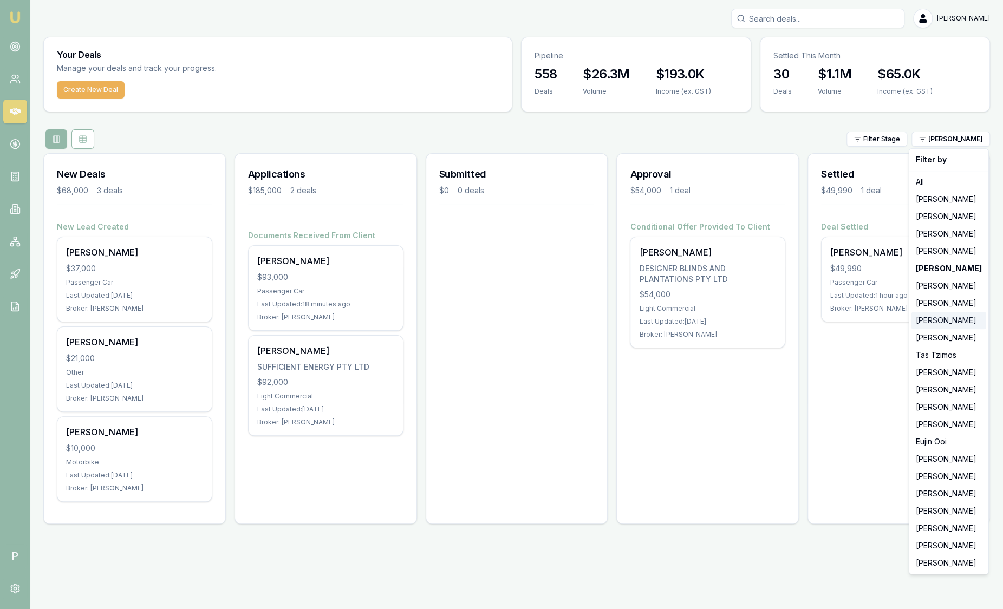
click at [927, 314] on div "[PERSON_NAME]" at bounding box center [949, 320] width 75 height 17
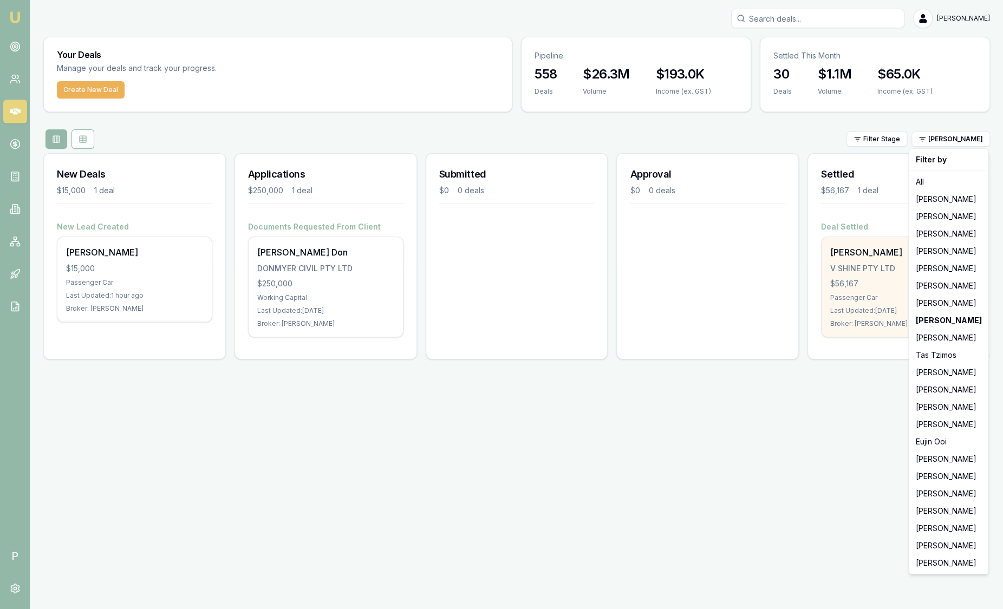
drag, startPoint x: 927, startPoint y: 313, endPoint x: 926, endPoint y: 292, distance: 20.6
click at [941, 141] on html "Emu Broker P Sam Crouch Toggle Menu Your Deals Manage your deals and track your…" at bounding box center [501, 304] width 1003 height 609
click at [926, 304] on div "[PERSON_NAME]" at bounding box center [949, 303] width 75 height 17
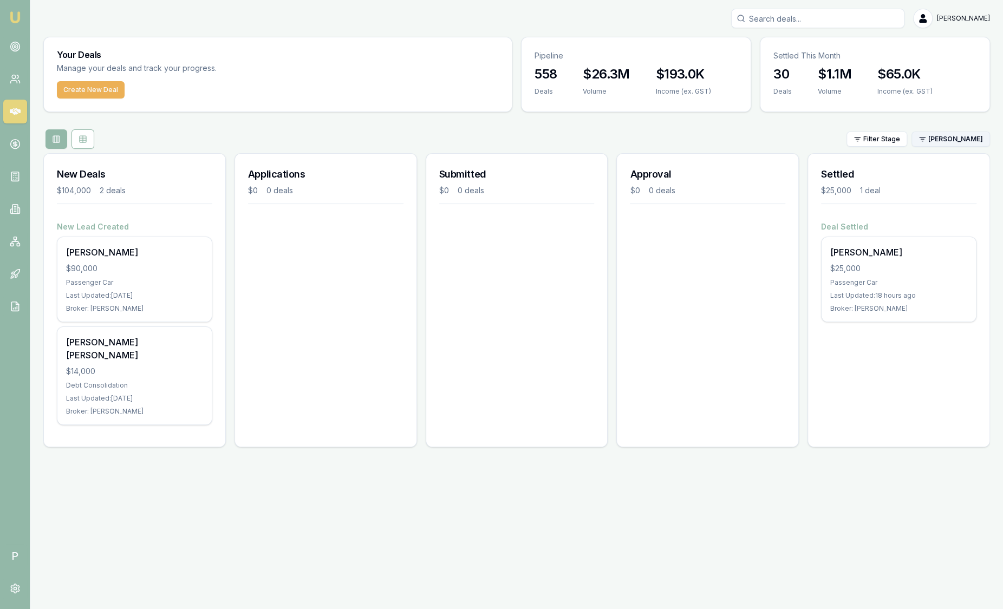
click at [938, 133] on html "Emu Broker P Sam Crouch Toggle Menu Your Deals Manage your deals and track your…" at bounding box center [501, 304] width 1003 height 609
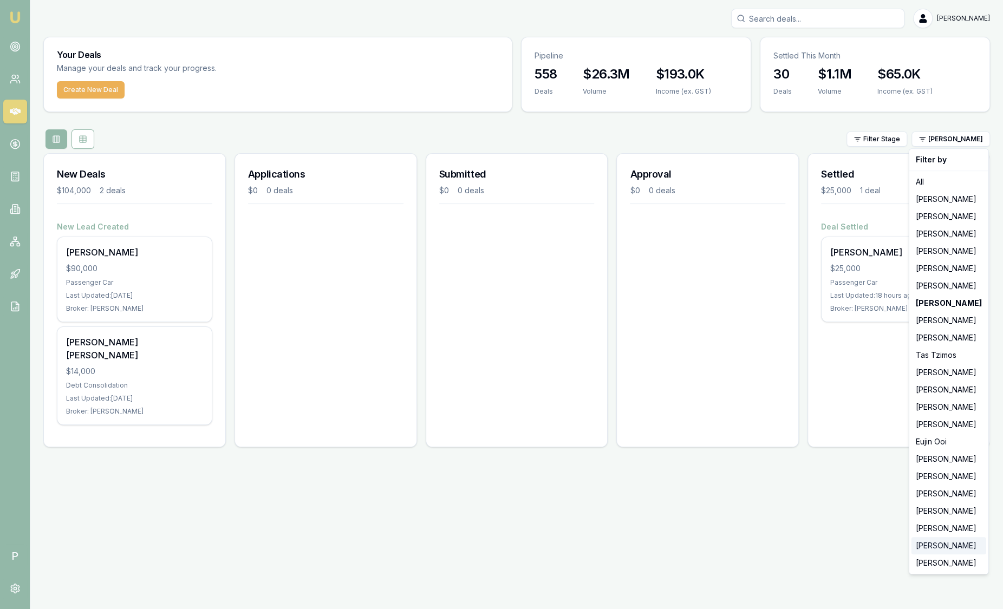
click at [941, 542] on div "[PERSON_NAME]" at bounding box center [949, 545] width 75 height 17
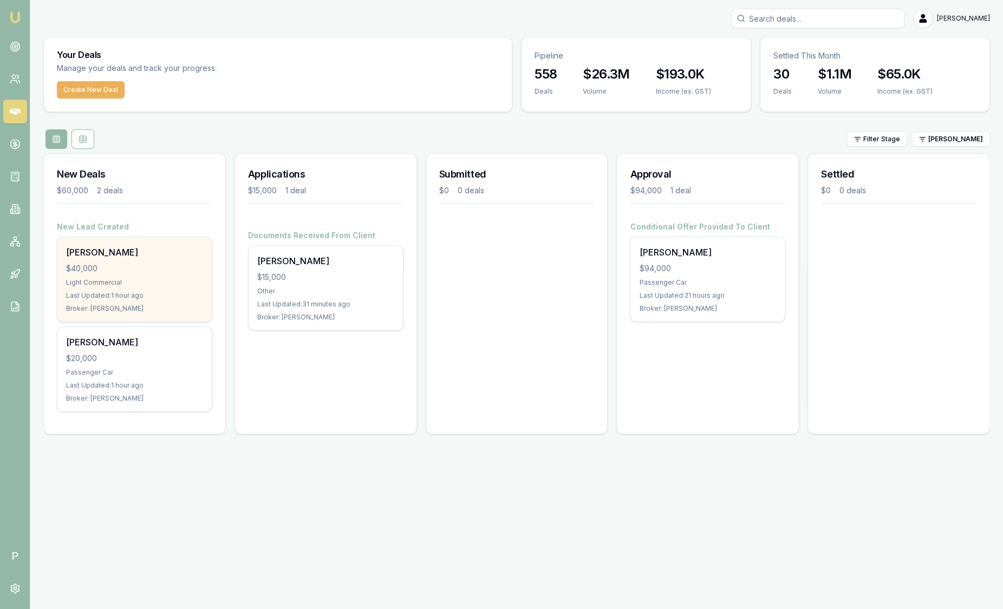
click at [159, 249] on div "[PERSON_NAME]" at bounding box center [134, 252] width 137 height 13
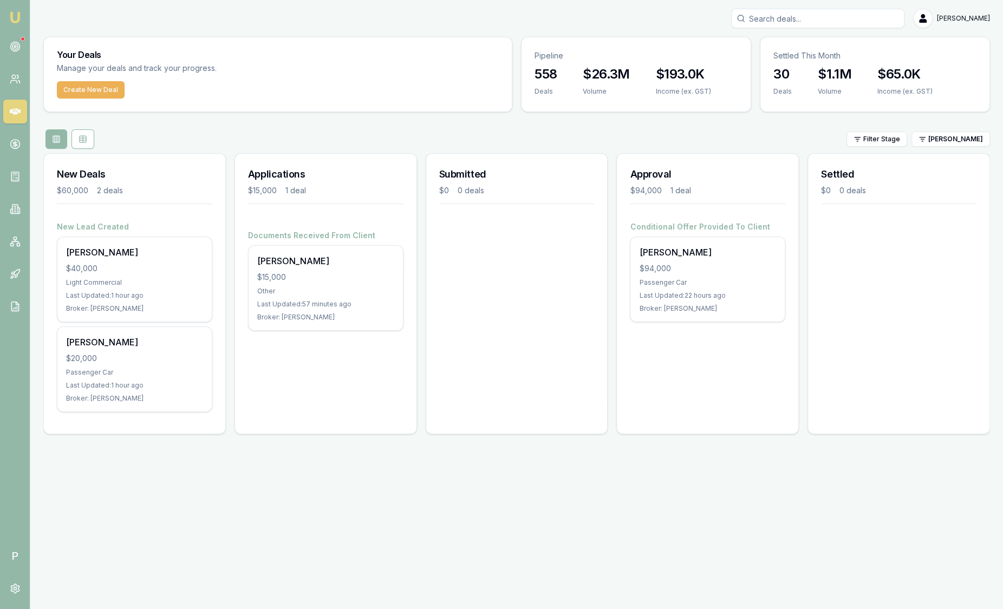
click at [29, 46] on nav "Emu Broker" at bounding box center [15, 163] width 30 height 327
click at [23, 47] on link at bounding box center [15, 47] width 24 height 24
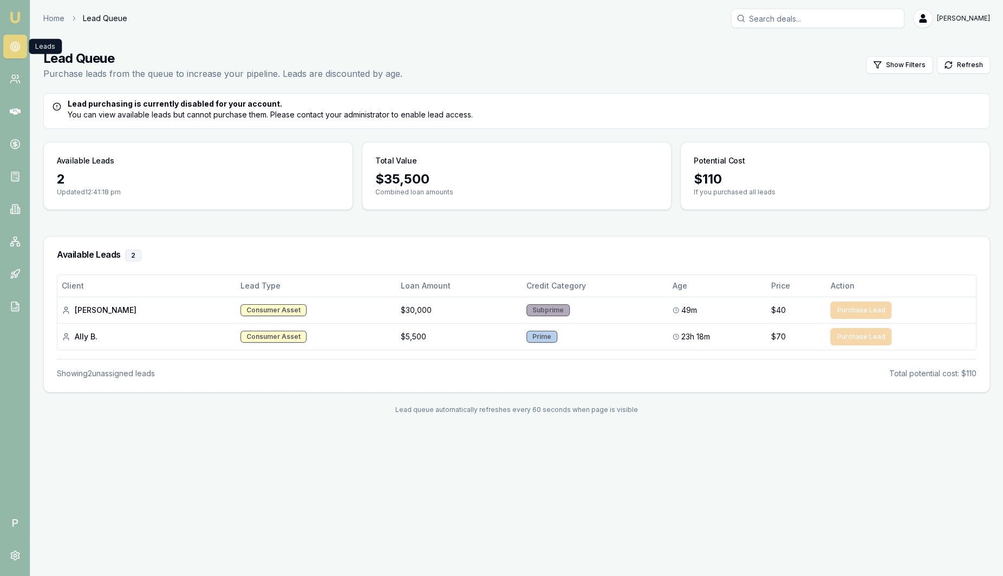
click at [10, 15] on img at bounding box center [15, 17] width 13 height 13
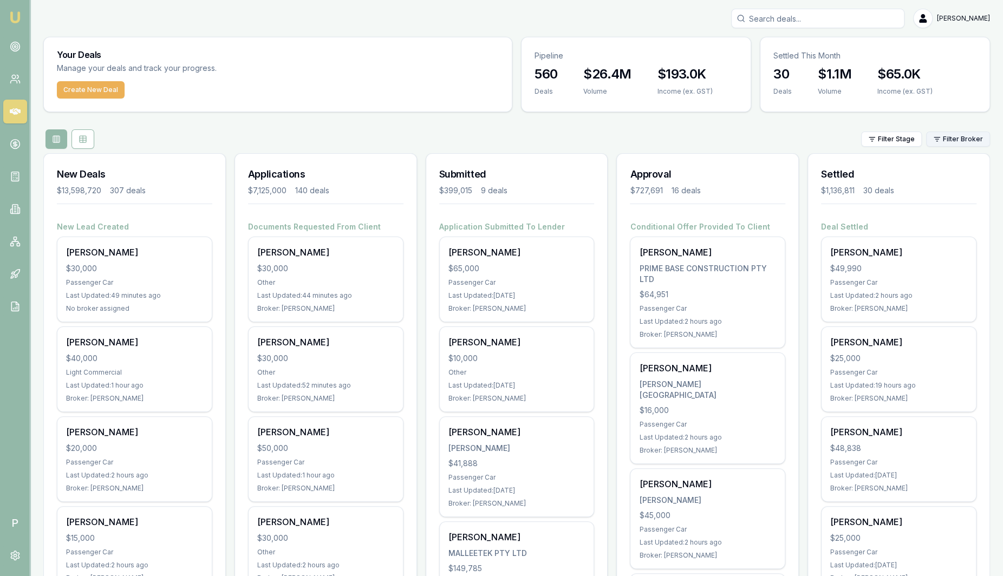
click at [946, 134] on html "Emu Broker P Sam Crouch Toggle Menu Your Deals Manage your deals and track your…" at bounding box center [501, 288] width 1003 height 576
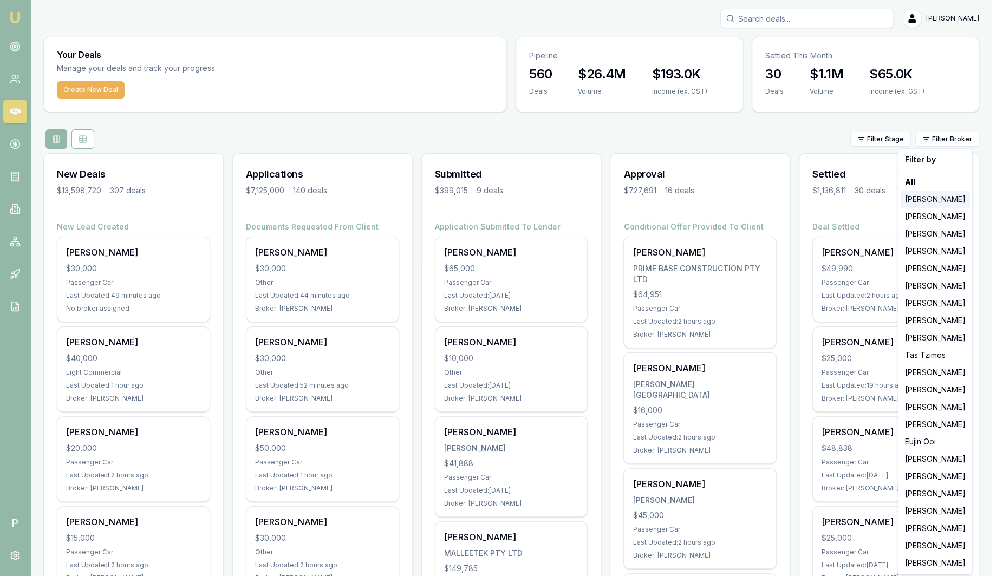
click at [930, 203] on div "[PERSON_NAME]" at bounding box center [935, 199] width 69 height 17
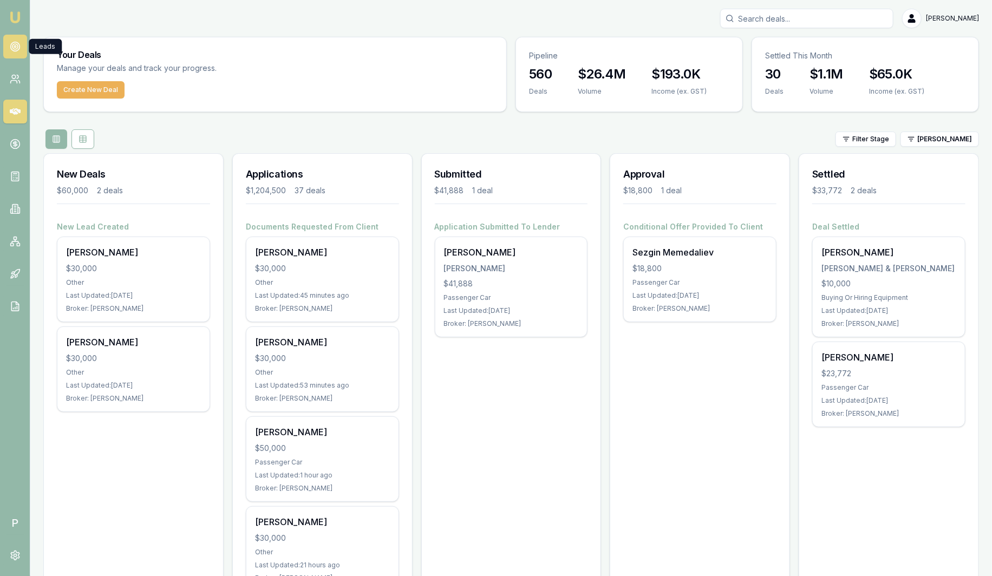
click at [20, 48] on icon at bounding box center [15, 46] width 11 height 11
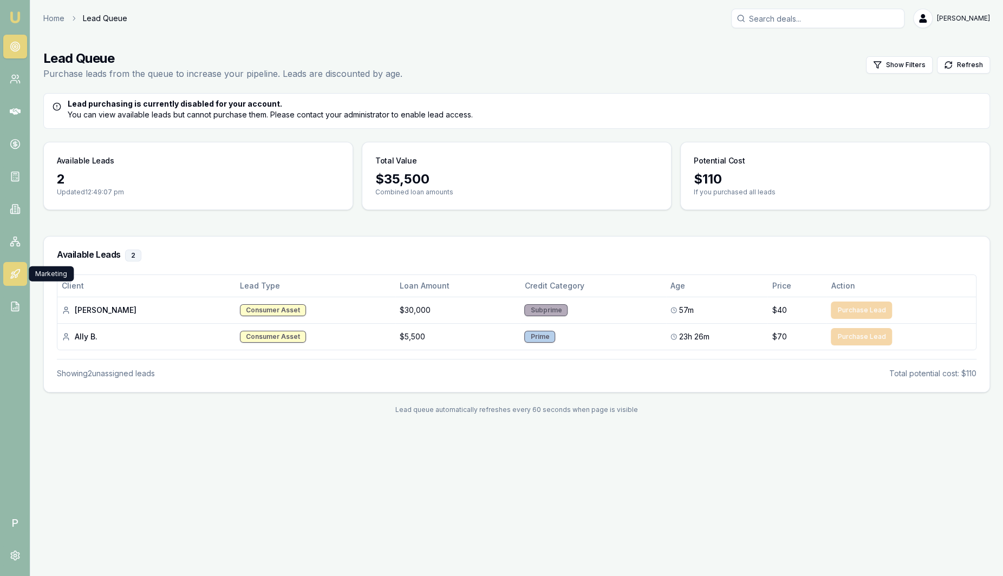
click at [22, 275] on link at bounding box center [15, 274] width 24 height 24
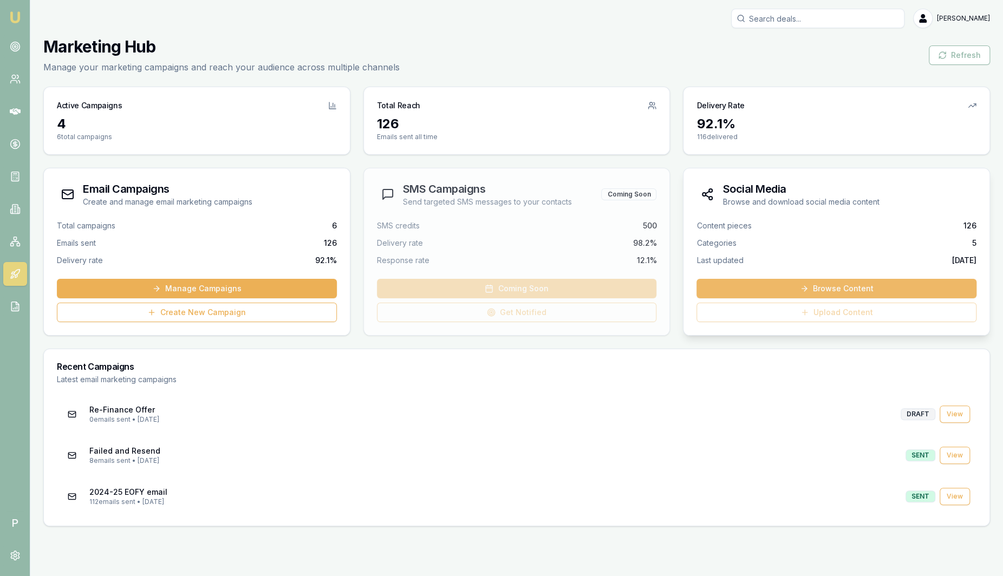
click at [795, 289] on link "Browse Content" at bounding box center [836, 288] width 280 height 19
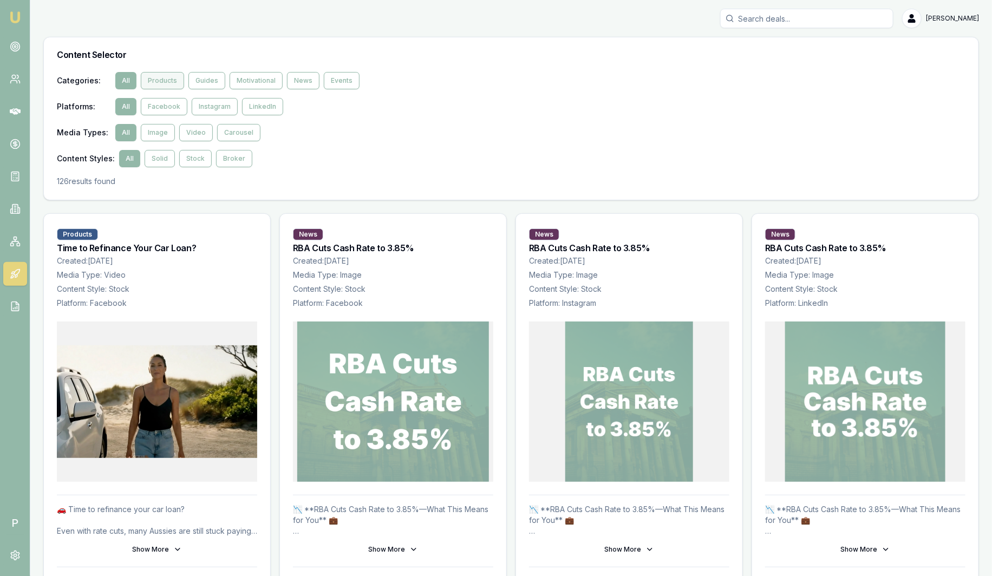
click at [167, 85] on button "Products" at bounding box center [162, 80] width 43 height 17
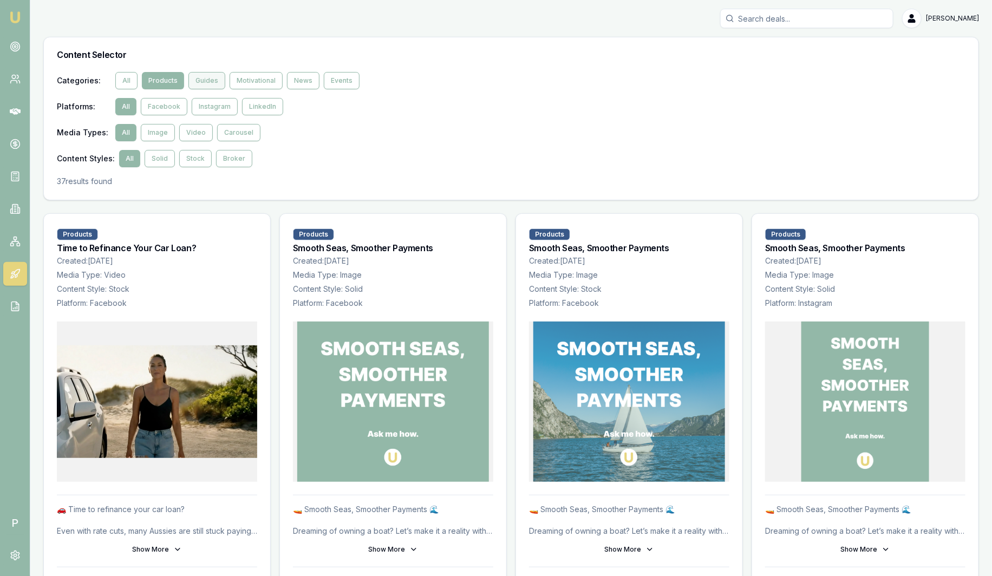
click at [210, 75] on button "Guides" at bounding box center [206, 80] width 37 height 17
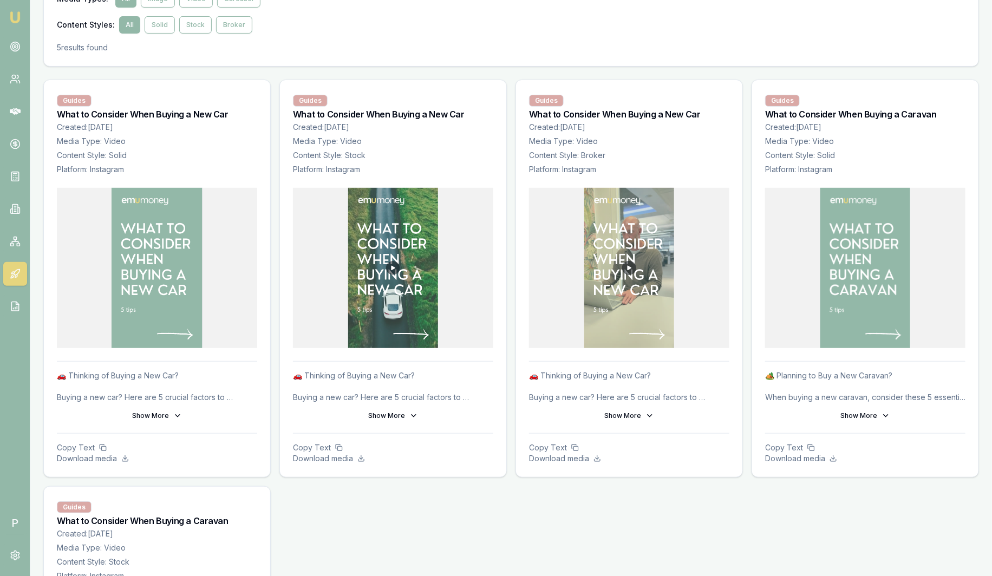
scroll to position [135, 0]
click at [328, 458] on p "Download media" at bounding box center [393, 457] width 200 height 11
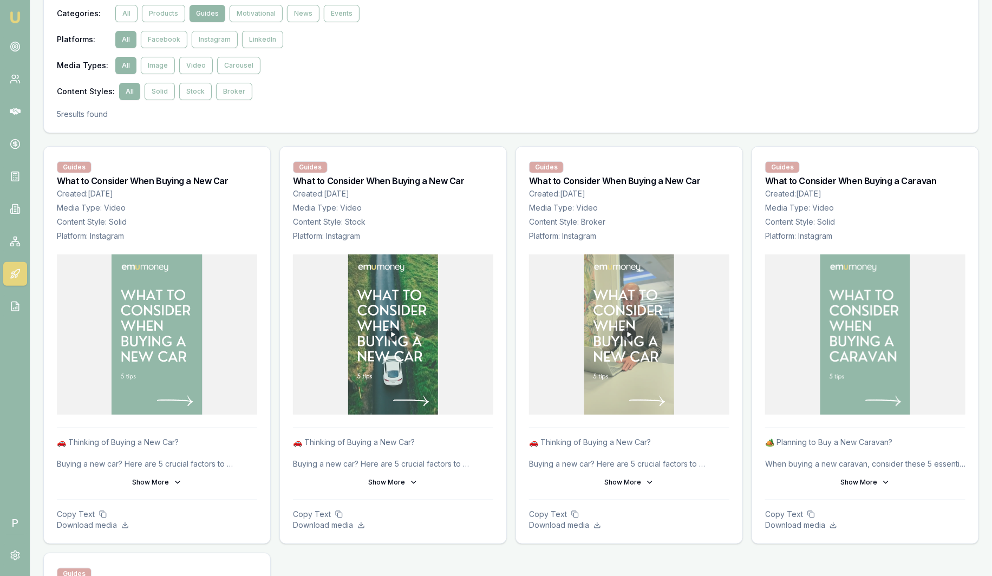
scroll to position [0, 0]
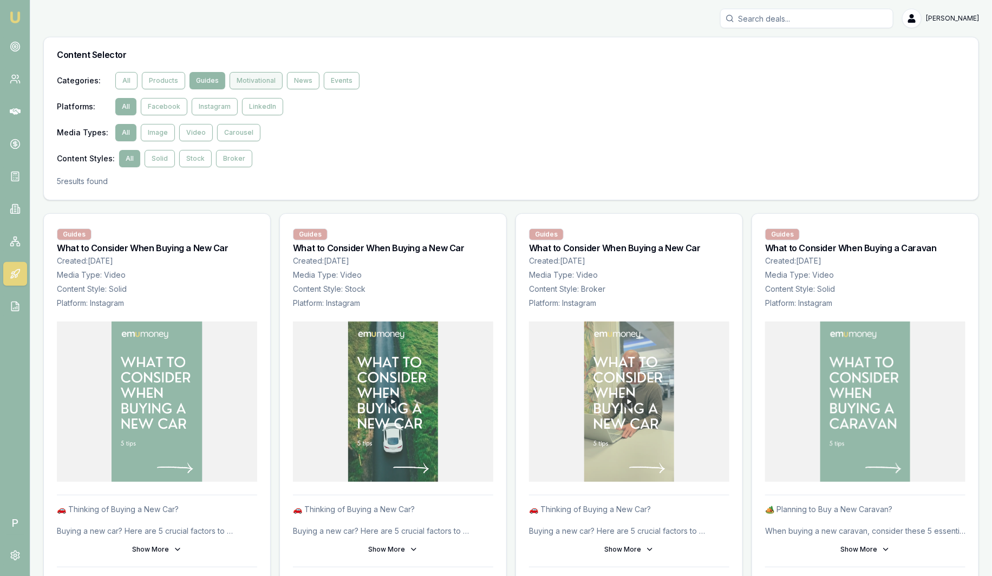
click at [253, 77] on button "Motivational" at bounding box center [256, 80] width 53 height 17
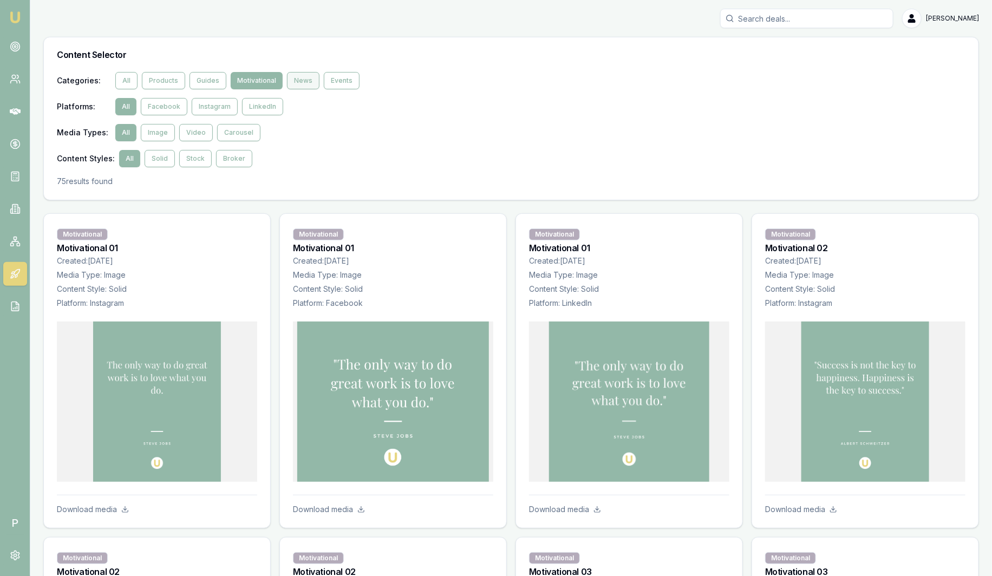
click at [300, 79] on button "News" at bounding box center [303, 80] width 32 height 17
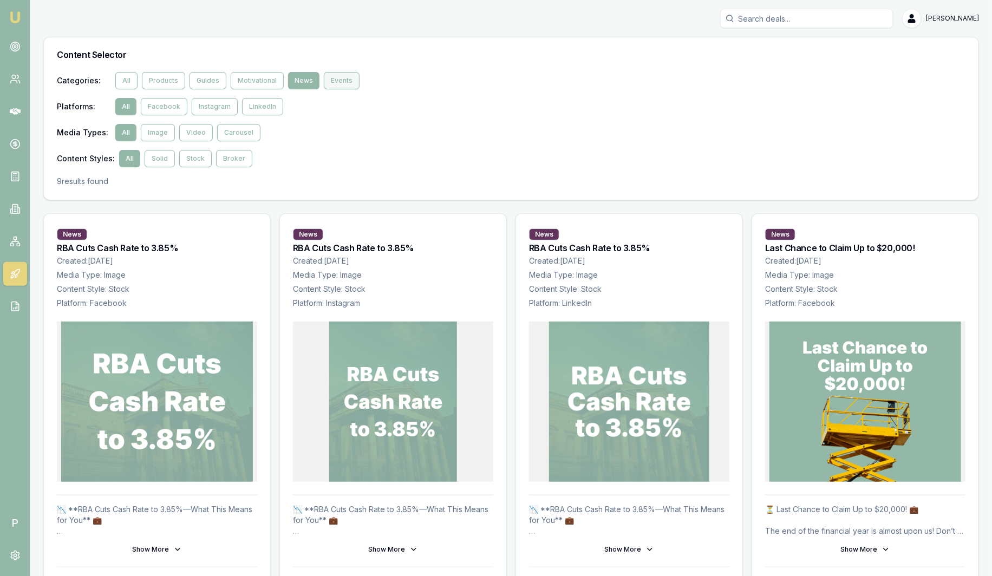
click at [348, 82] on button "Events" at bounding box center [342, 80] width 36 height 17
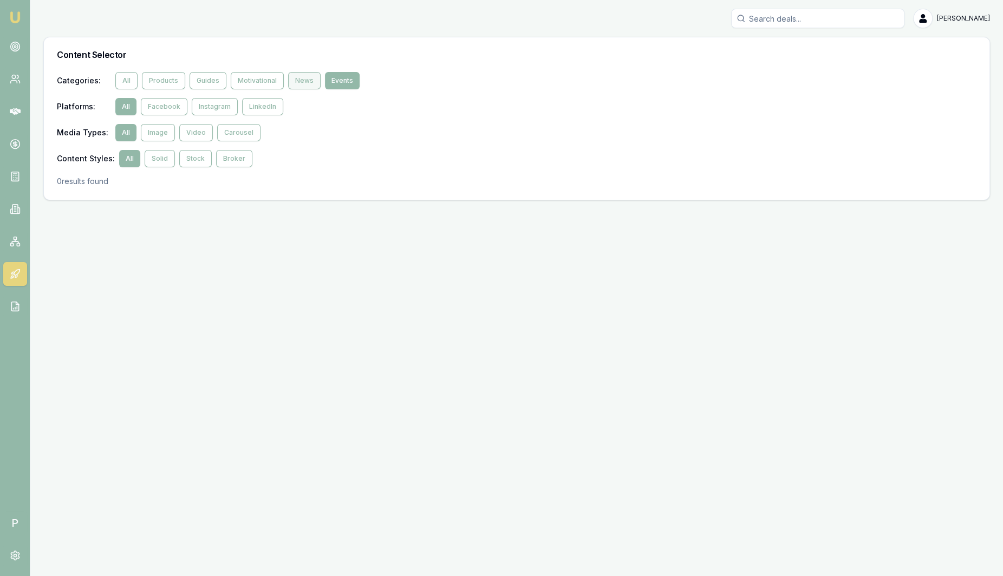
click at [296, 84] on button "News" at bounding box center [304, 80] width 32 height 17
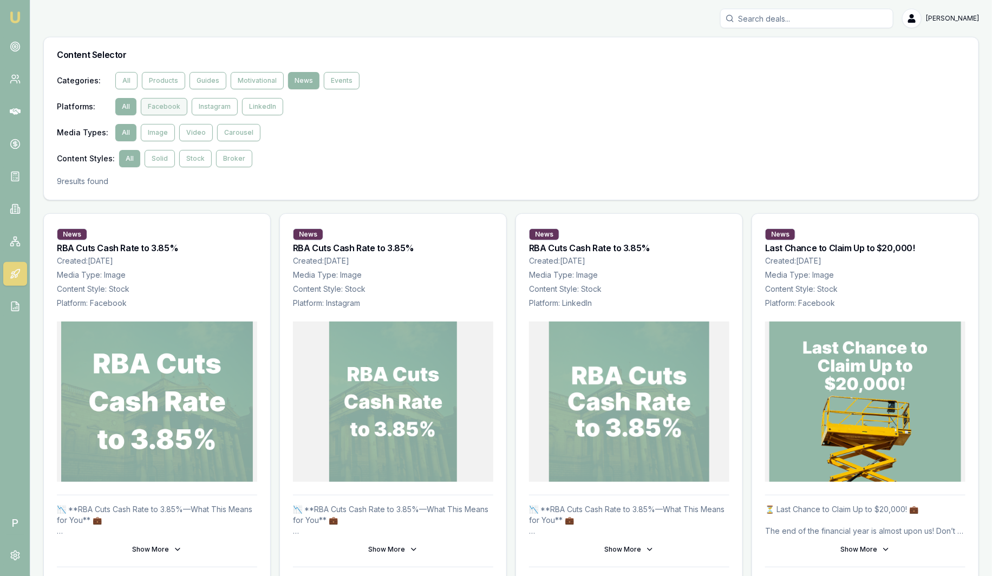
click at [164, 109] on button "Facebook" at bounding box center [164, 106] width 47 height 17
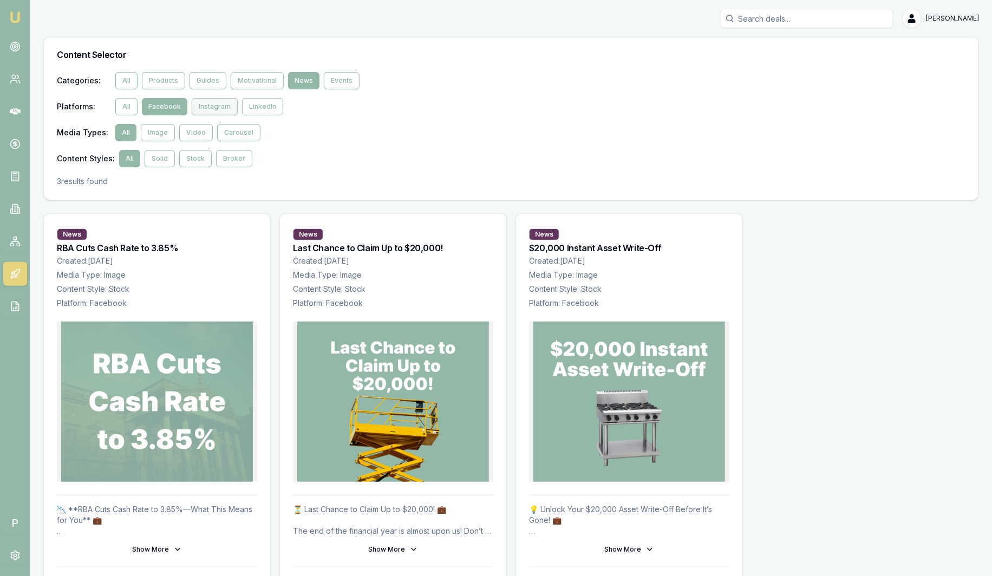
click at [217, 112] on button "Instagram" at bounding box center [215, 106] width 46 height 17
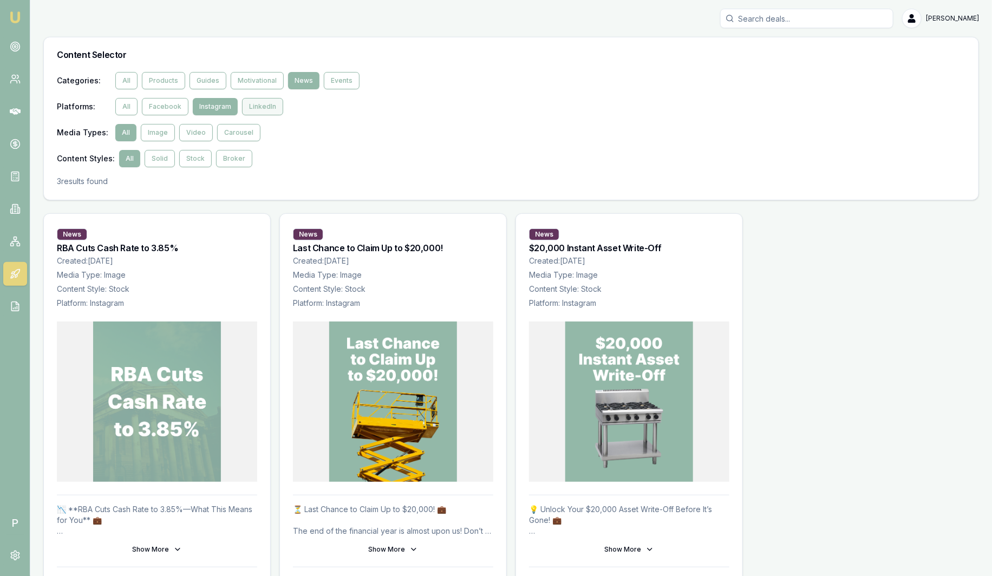
click at [264, 106] on button "LinkedIn" at bounding box center [262, 106] width 41 height 17
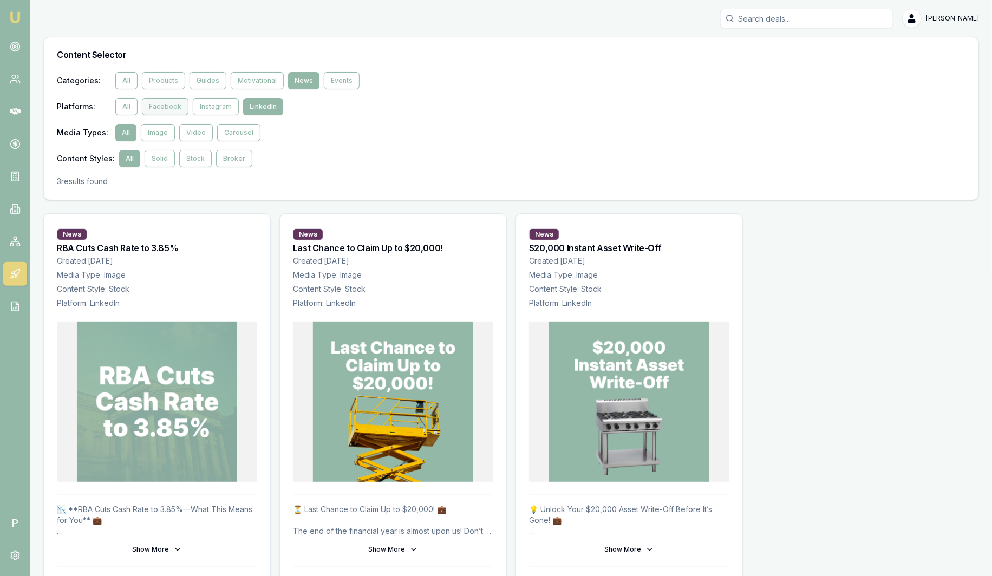
click at [168, 106] on button "Facebook" at bounding box center [165, 106] width 47 height 17
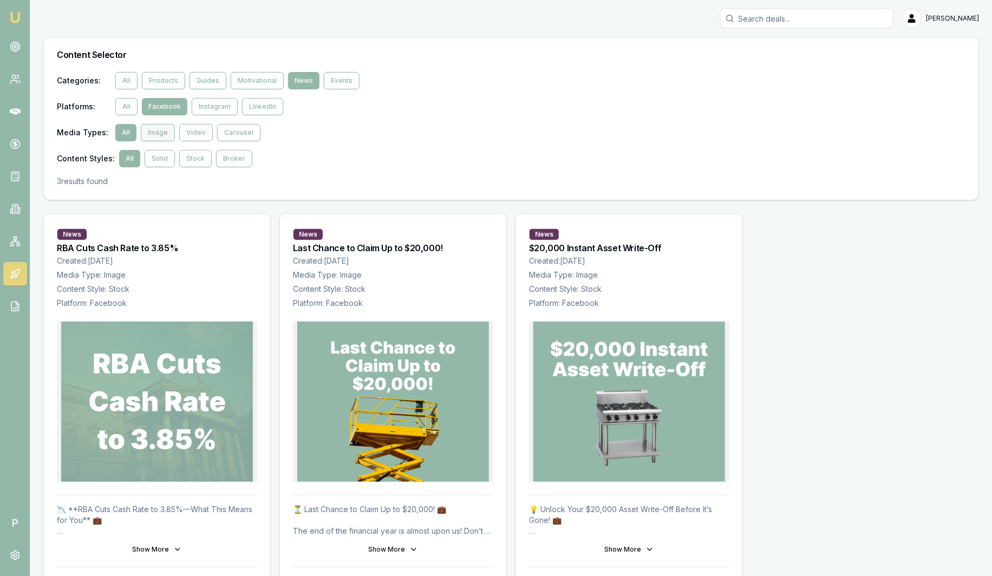
click at [165, 134] on button "Image" at bounding box center [158, 132] width 34 height 17
click at [133, 112] on button "All" at bounding box center [126, 106] width 22 height 17
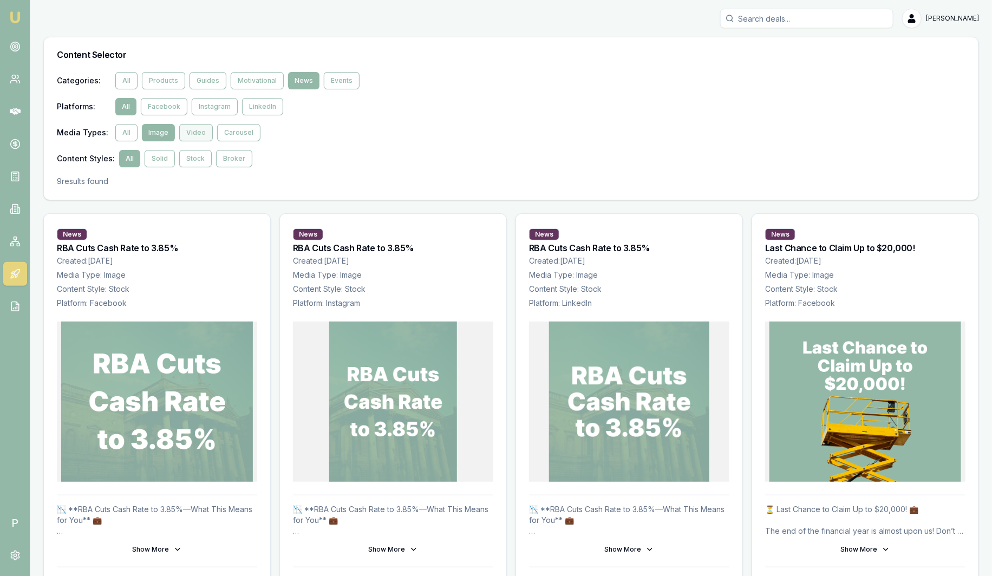
click at [195, 130] on button "Video" at bounding box center [196, 132] width 34 height 17
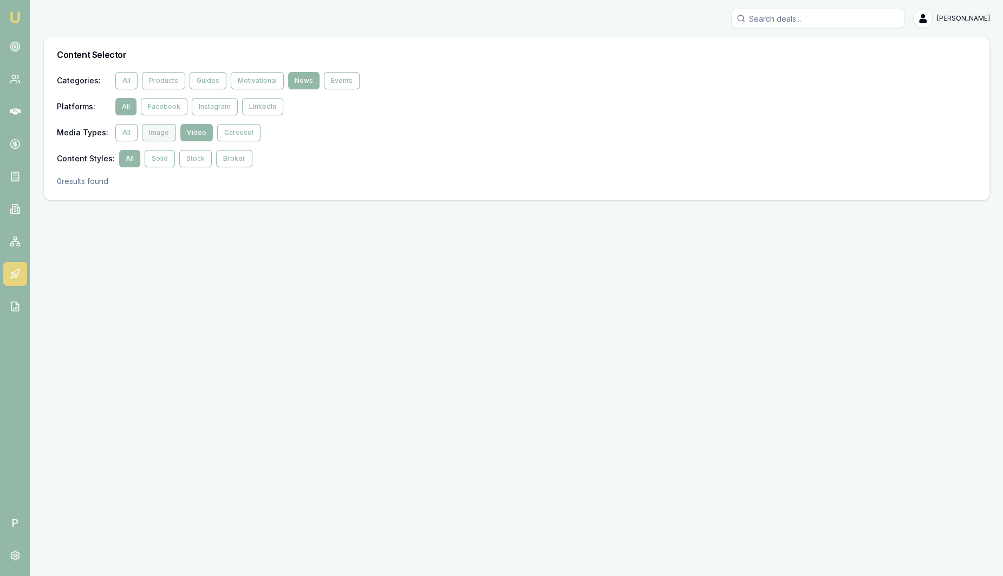
click at [166, 135] on button "Image" at bounding box center [159, 132] width 34 height 17
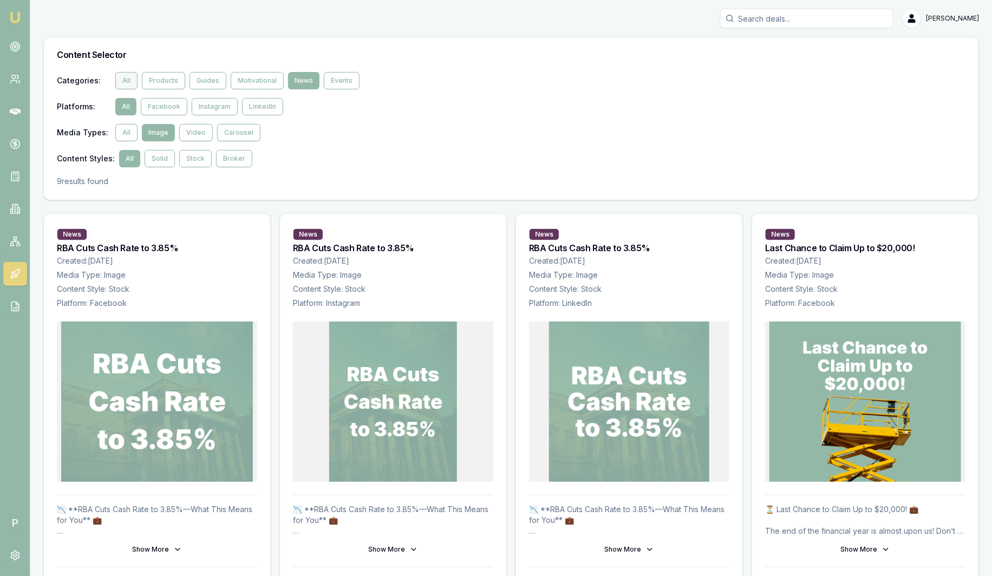
click at [132, 78] on button "All" at bounding box center [126, 80] width 22 height 17
click at [159, 167] on div "Categories : All Products Guides Motivational News Events Platforms : All Faceb…" at bounding box center [511, 136] width 935 height 128
click at [161, 163] on button "Solid" at bounding box center [160, 158] width 30 height 17
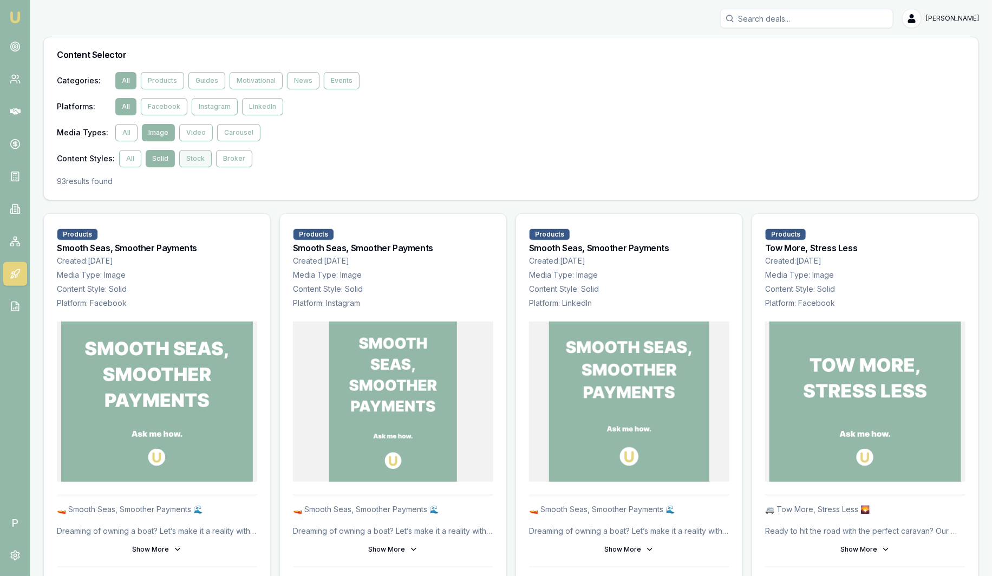
click at [191, 159] on button "Stock" at bounding box center [195, 158] width 32 height 17
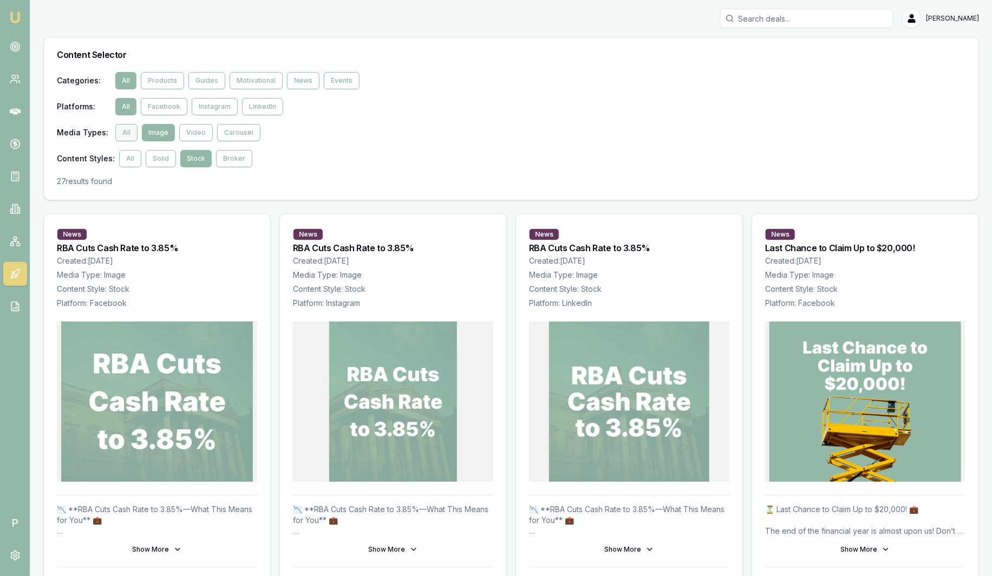
click at [129, 131] on button "All" at bounding box center [126, 132] width 22 height 17
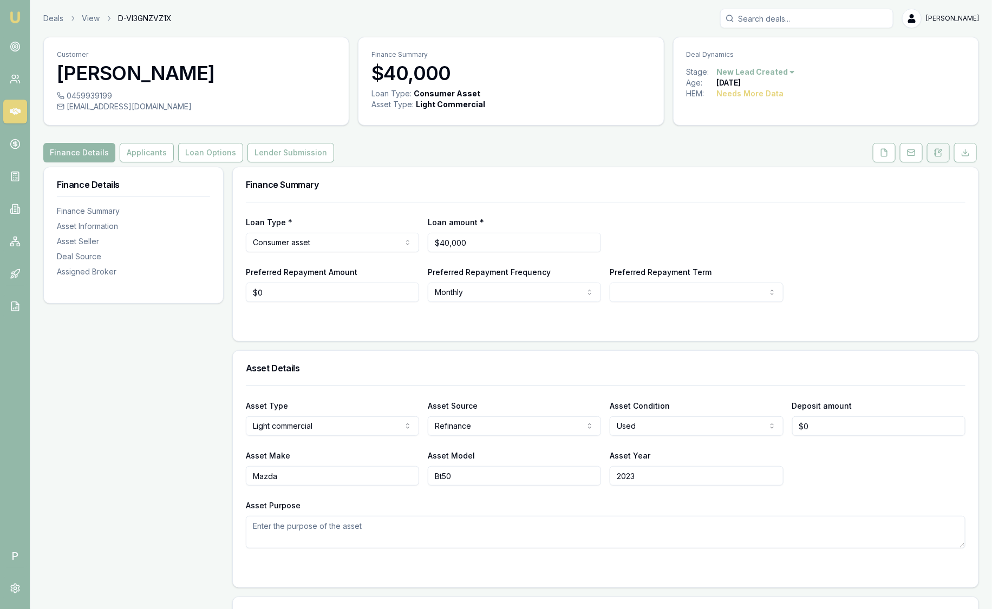
click at [937, 152] on icon at bounding box center [938, 152] width 9 height 9
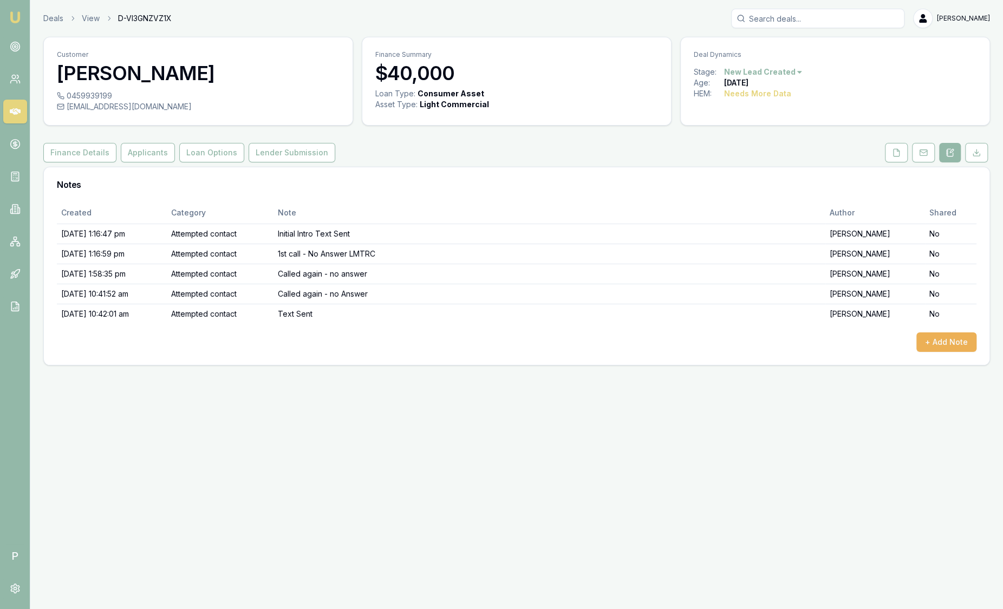
click at [52, 27] on div "Deals View D-VI3GNZVZ1X [PERSON_NAME]" at bounding box center [516, 18] width 947 height 19
click at [50, 16] on link "Deals" at bounding box center [53, 18] width 20 height 11
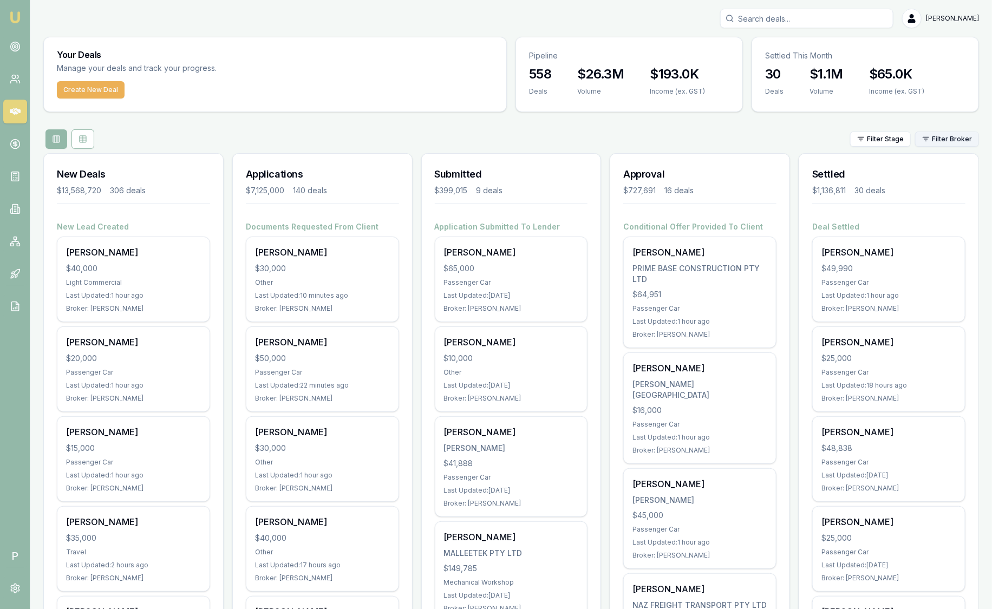
click at [951, 139] on html "Emu Broker P [PERSON_NAME] Toggle Menu Your Deals Manage your deals and track y…" at bounding box center [496, 304] width 992 height 609
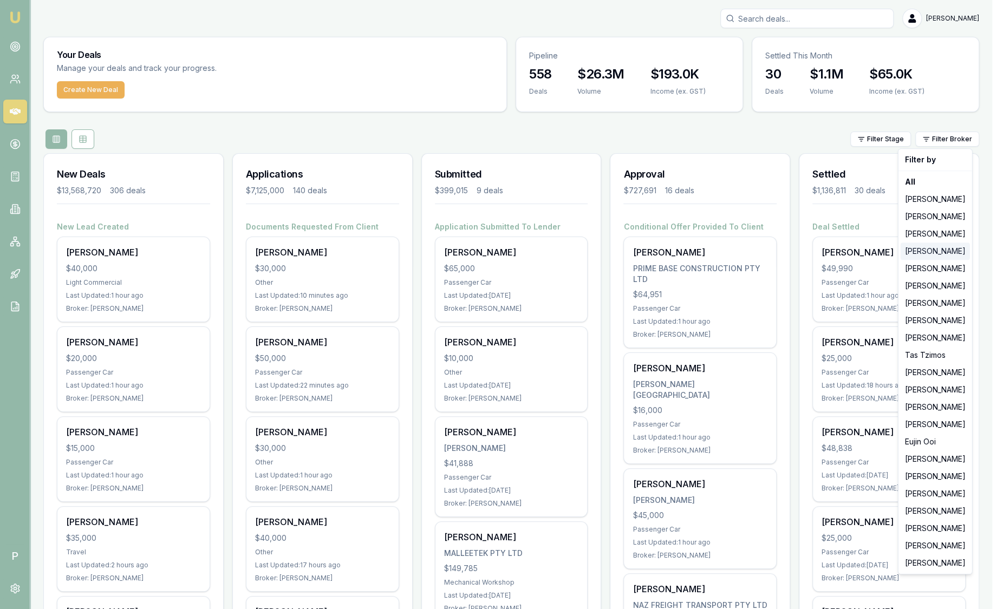
click at [945, 253] on div "[PERSON_NAME]" at bounding box center [935, 251] width 69 height 17
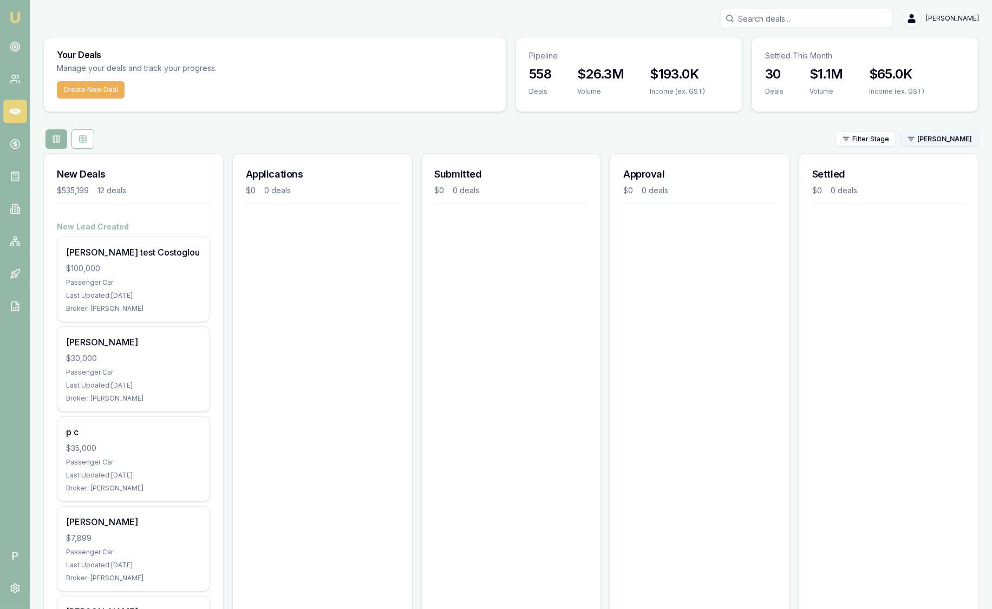
click at [942, 141] on html "Emu Broker P [PERSON_NAME] Toggle Menu Your Deals Manage your deals and track y…" at bounding box center [496, 304] width 992 height 609
